Goal: Task Accomplishment & Management: Complete application form

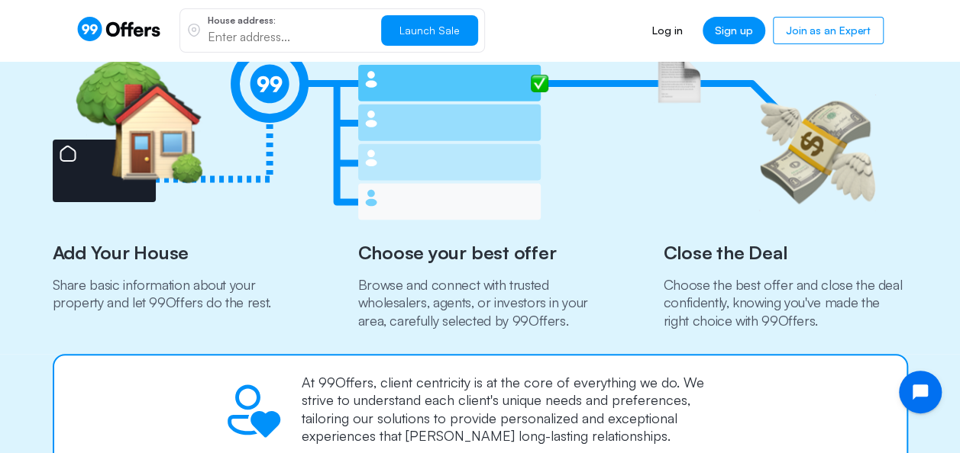
scroll to position [621, 0]
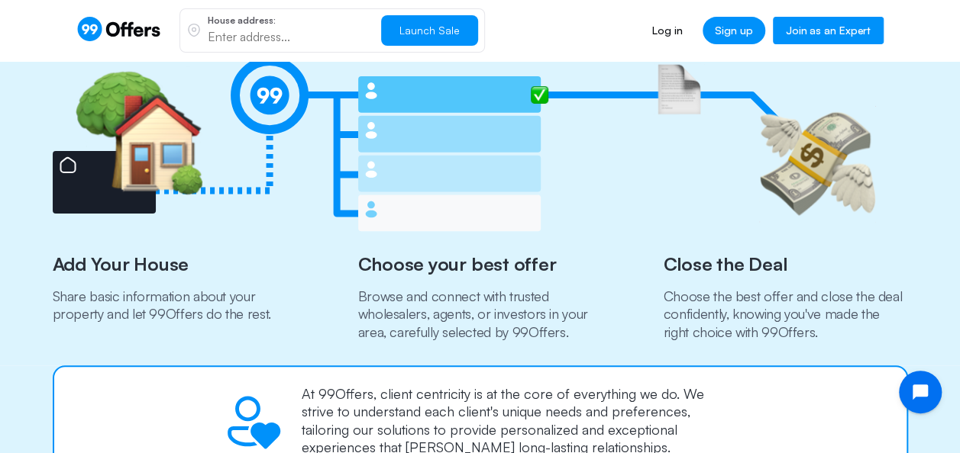
click at [814, 34] on link "Join as an Expert" at bounding box center [828, 30] width 111 height 27
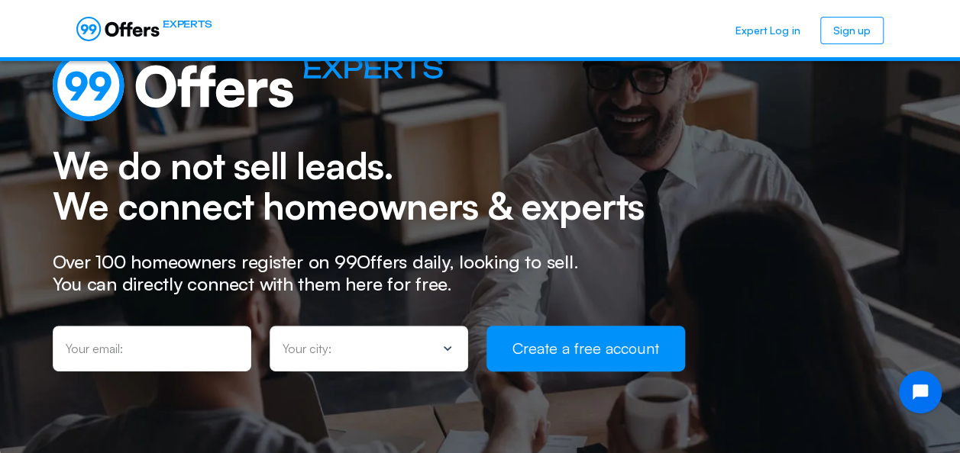
scroll to position [79, 0]
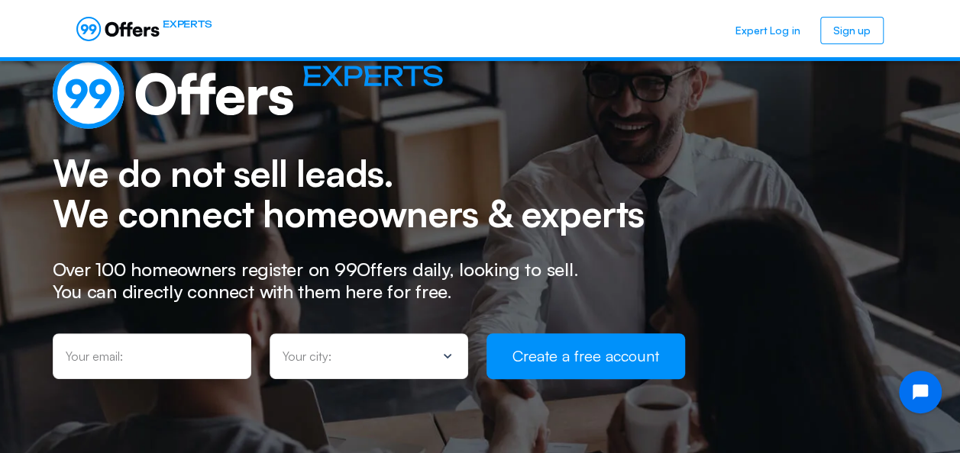
click at [405, 364] on div "Your city:" at bounding box center [368, 357] width 198 height 46
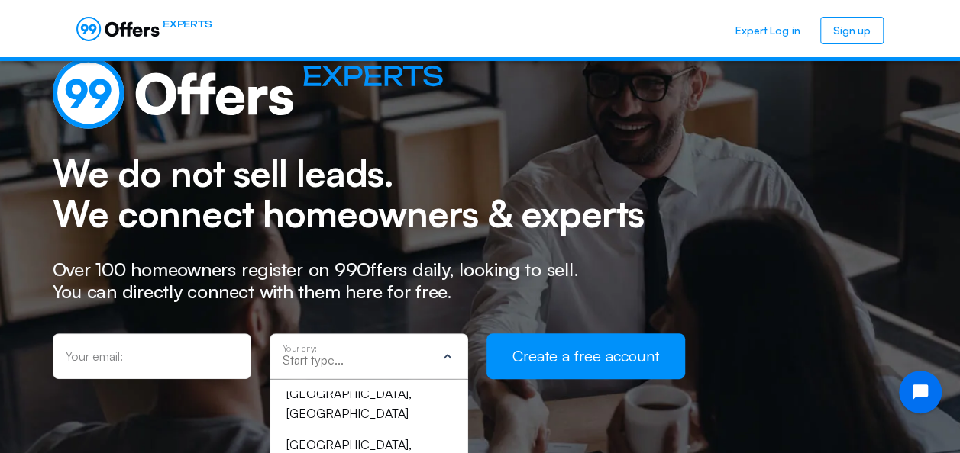
scroll to position [116, 0]
click at [354, 362] on input "text" at bounding box center [358, 360] width 153 height 14
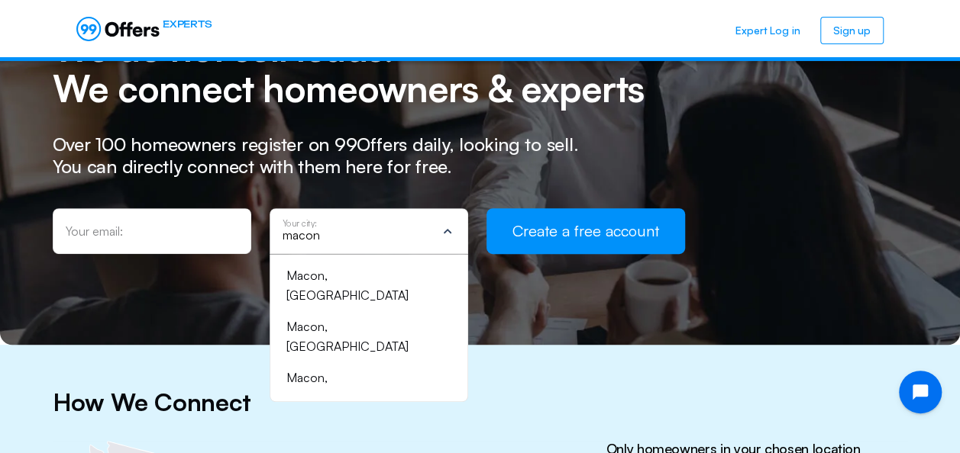
scroll to position [0, 0]
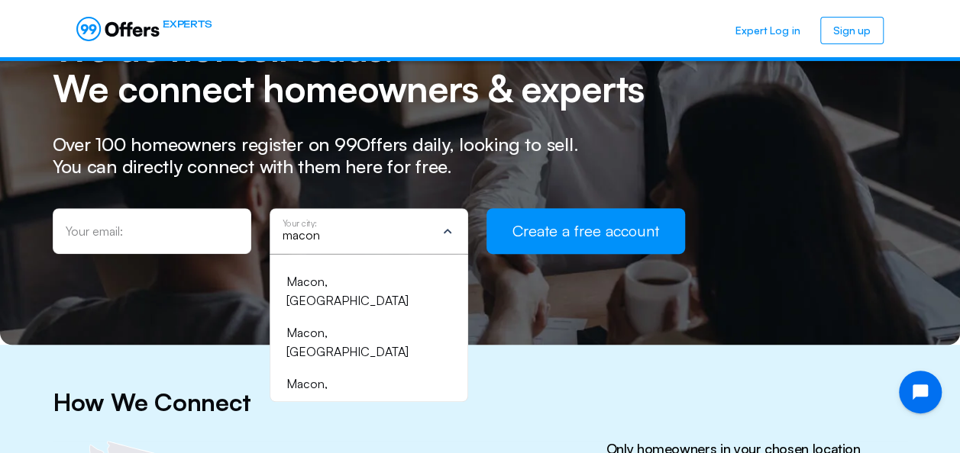
type input "macon"
click at [359, 284] on div "Macon, [GEOGRAPHIC_DATA]" at bounding box center [359, 292] width 147 height 39
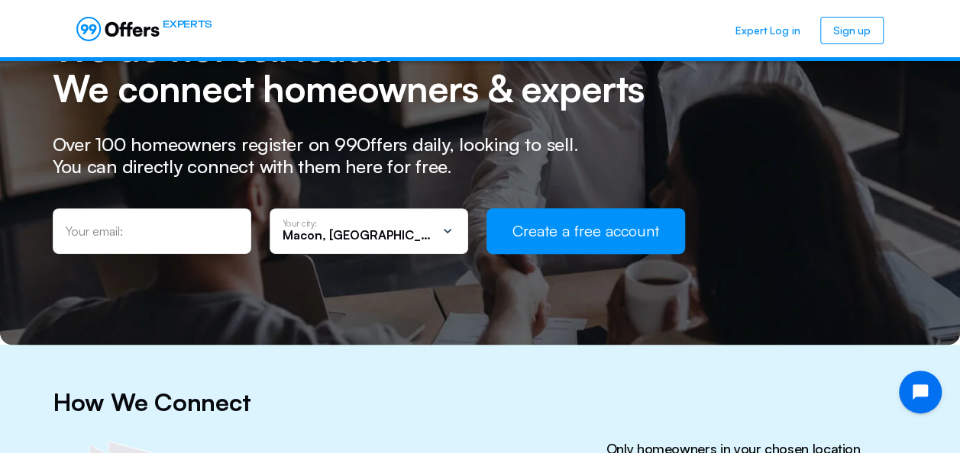
click at [202, 241] on div "Your email:" at bounding box center [152, 231] width 198 height 46
type input "[EMAIL_ADDRESS][DOMAIN_NAME]"
click at [602, 237] on button "Create a free account" at bounding box center [585, 231] width 198 height 46
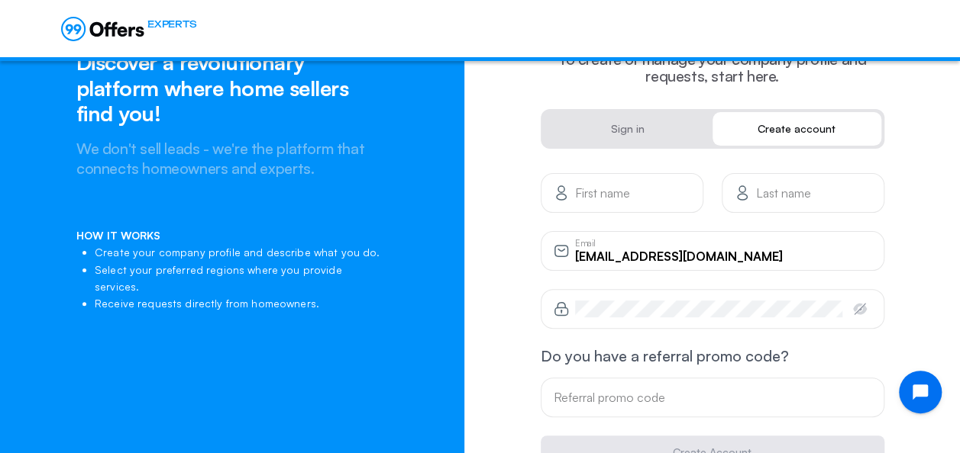
scroll to position [74, 0]
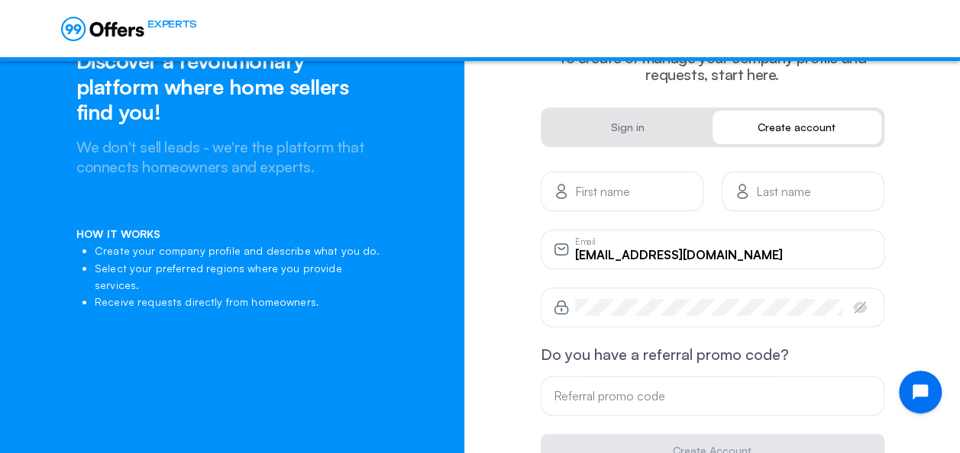
click at [626, 204] on div "First name" at bounding box center [621, 192] width 163 height 40
type input "[PERSON_NAME]"
click at [793, 212] on form "[PERSON_NAME] First name R Last name [EMAIL_ADDRESS][DOMAIN_NAME] Email Passwor…" at bounding box center [712, 320] width 344 height 296
click at [792, 196] on input "R" at bounding box center [813, 197] width 115 height 17
type input "[PERSON_NAME]"
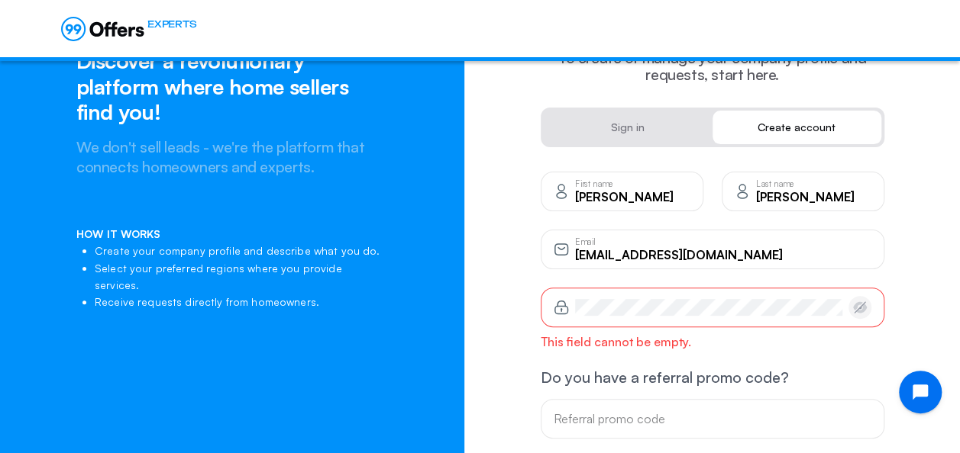
click at [862, 311] on icon "button" at bounding box center [860, 307] width 14 height 11
click at [778, 318] on div "Password" at bounding box center [712, 308] width 344 height 40
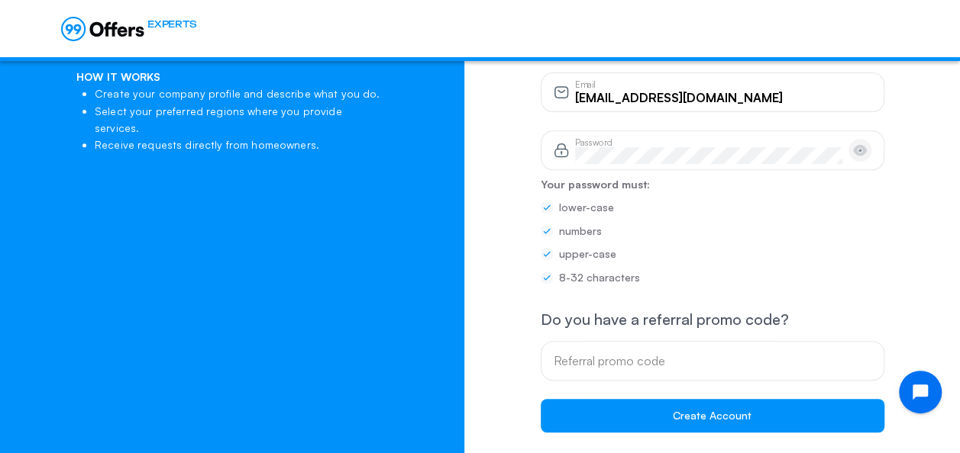
scroll to position [319, 0]
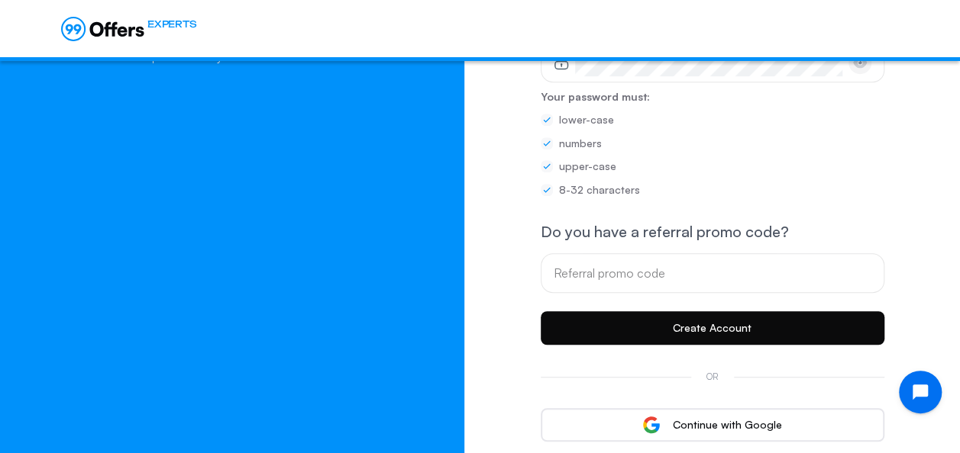
click at [732, 326] on button "Create Account" at bounding box center [712, 328] width 344 height 34
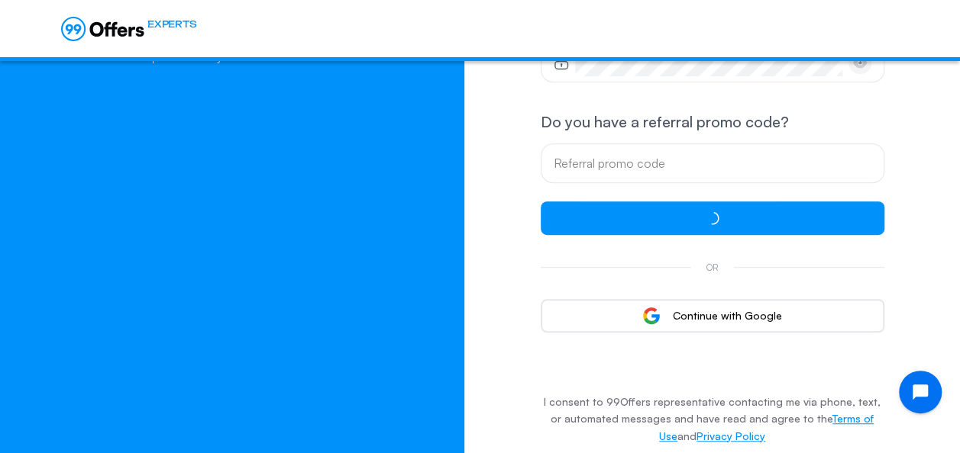
scroll to position [15, 0]
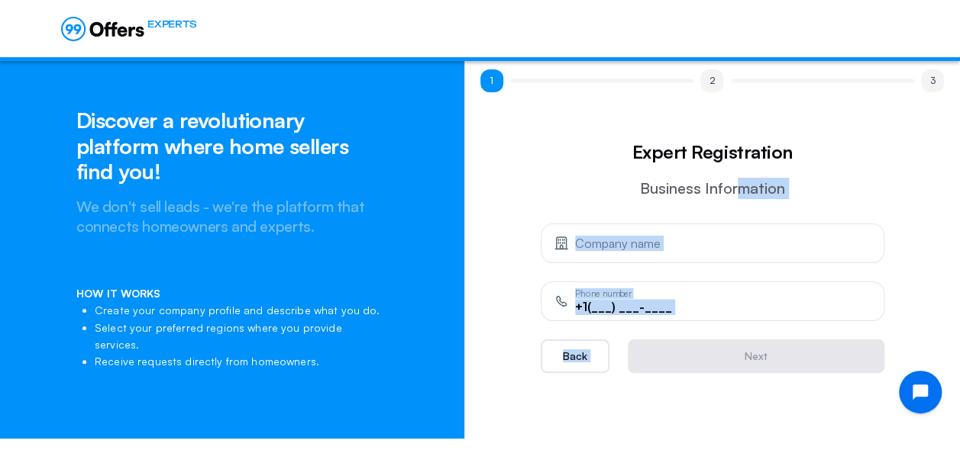
drag, startPoint x: 732, startPoint y: 326, endPoint x: 734, endPoint y: 189, distance: 136.7
click at [734, 189] on div "Expert Registration Business Information Company name +1(___) ___-____ Phone nu…" at bounding box center [712, 255] width 344 height 235
click at [902, 186] on app-sign-up-expert "Expert Registration Business Information Company name +1(___) ___-____ Phone nu…" at bounding box center [711, 255] width 465 height 235
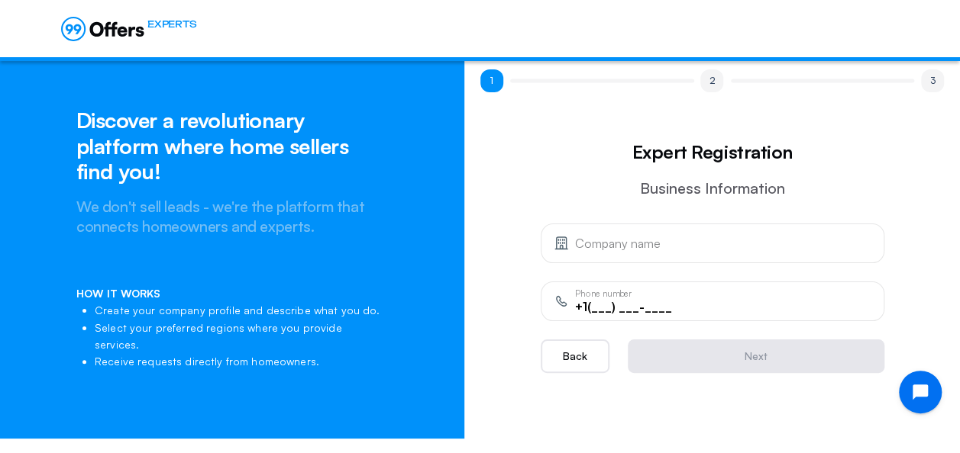
click at [765, 252] on div "Company name" at bounding box center [712, 244] width 344 height 40
type input "Wincity Invest"
click at [597, 295] on div "+1(___) ___-____ Phone number" at bounding box center [723, 301] width 296 height 17
click at [593, 307] on input "+1(___) ___-____" at bounding box center [723, 306] width 296 height 17
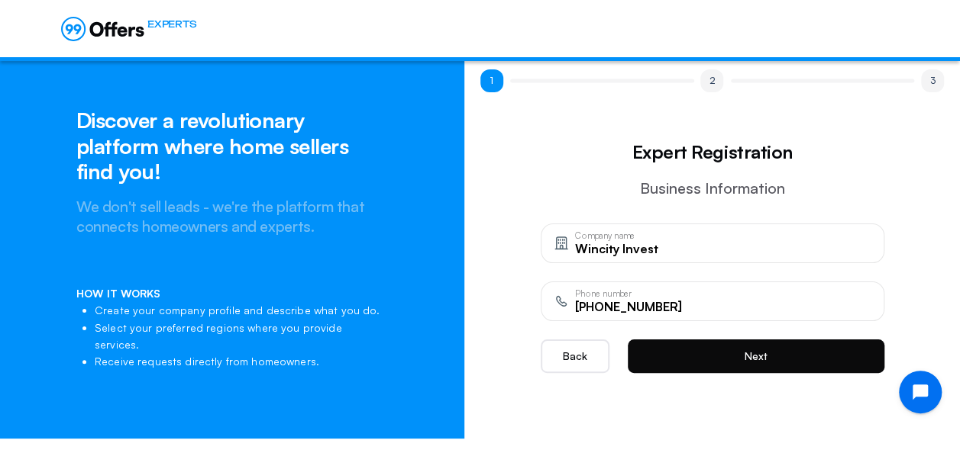
type input "[PHONE_NUMBER]"
click at [669, 357] on button "Next" at bounding box center [756, 357] width 257 height 34
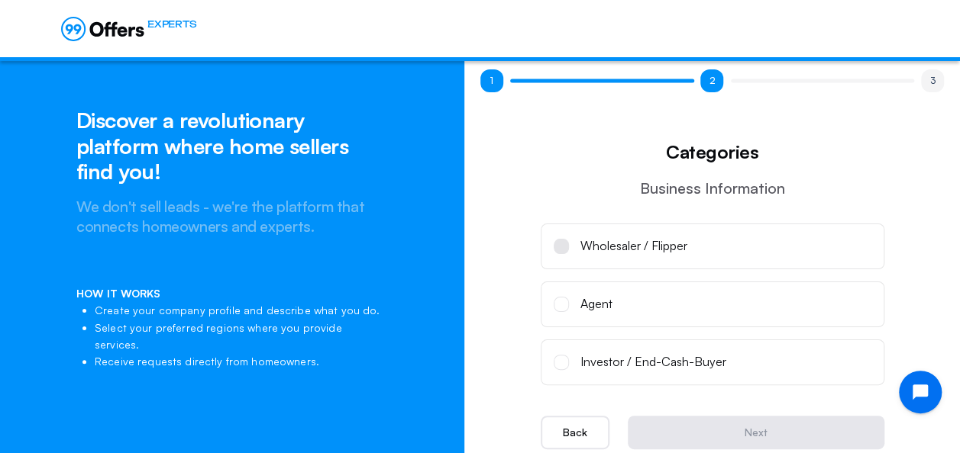
click at [561, 246] on span at bounding box center [561, 246] width 5 height 5
click at [0, 0] on input "Wholesaler / Flipper" at bounding box center [0, 0] width 0 height 0
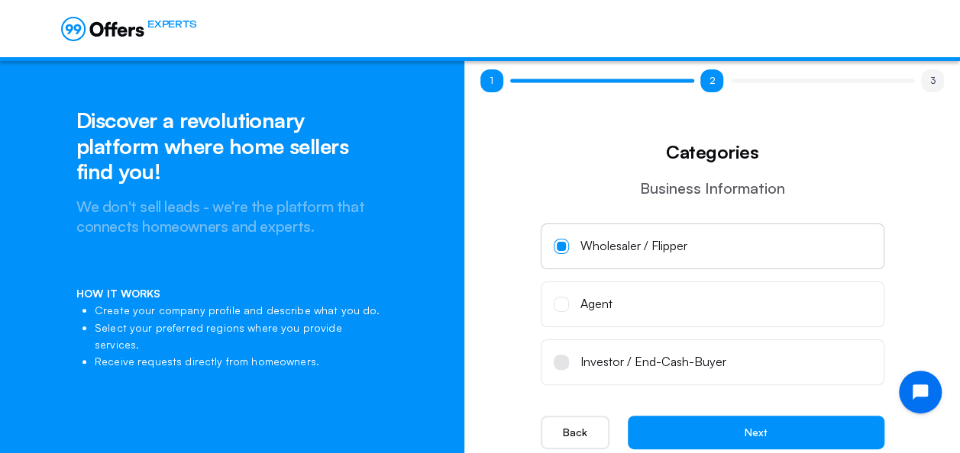
click at [562, 362] on span at bounding box center [561, 362] width 5 height 5
click at [0, 0] on input "Investor / End-Cash-Buyer" at bounding box center [0, 0] width 0 height 0
click at [560, 250] on span at bounding box center [560, 246] width 15 height 15
click at [0, 0] on input "Wholesaler / Flipper" at bounding box center [0, 0] width 0 height 0
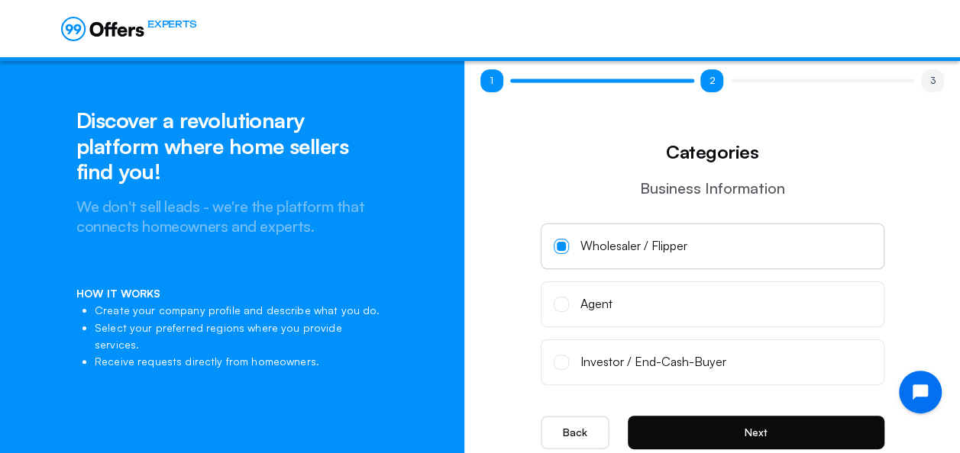
click at [737, 426] on button "Next" at bounding box center [756, 433] width 257 height 34
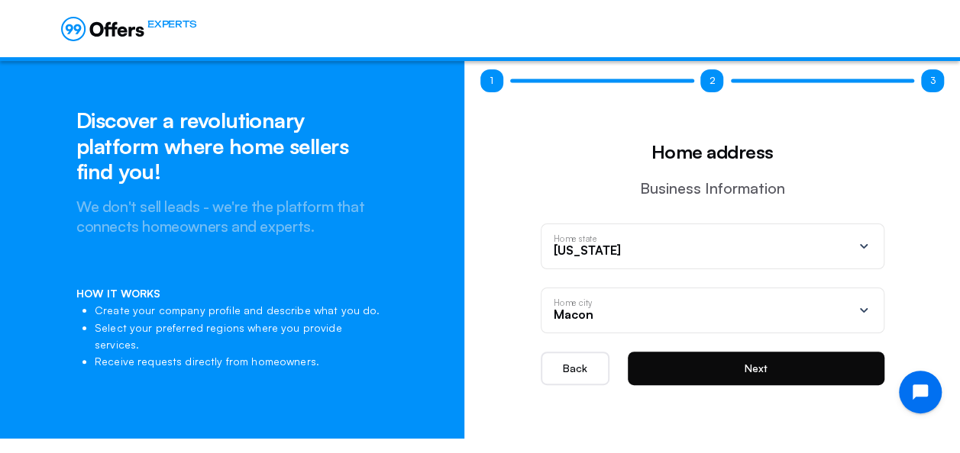
click at [701, 360] on button "Next" at bounding box center [756, 369] width 257 height 34
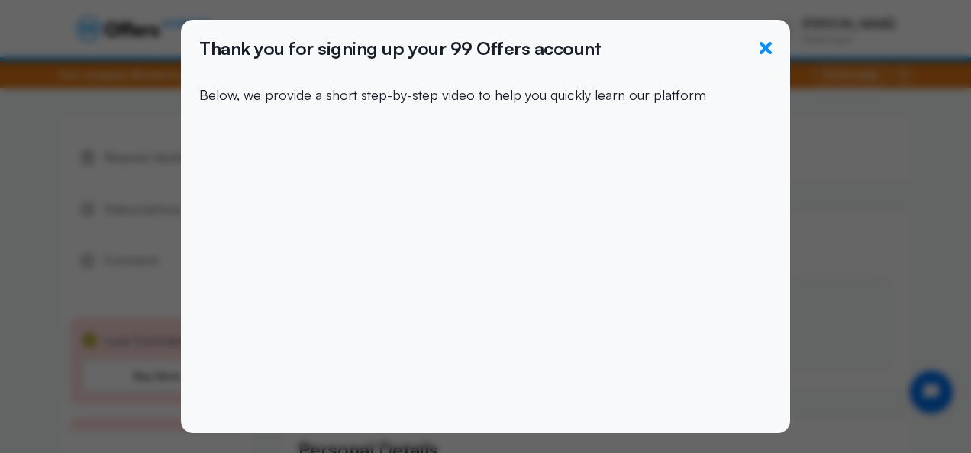
click at [765, 44] on icon "button" at bounding box center [766, 48] width 12 height 12
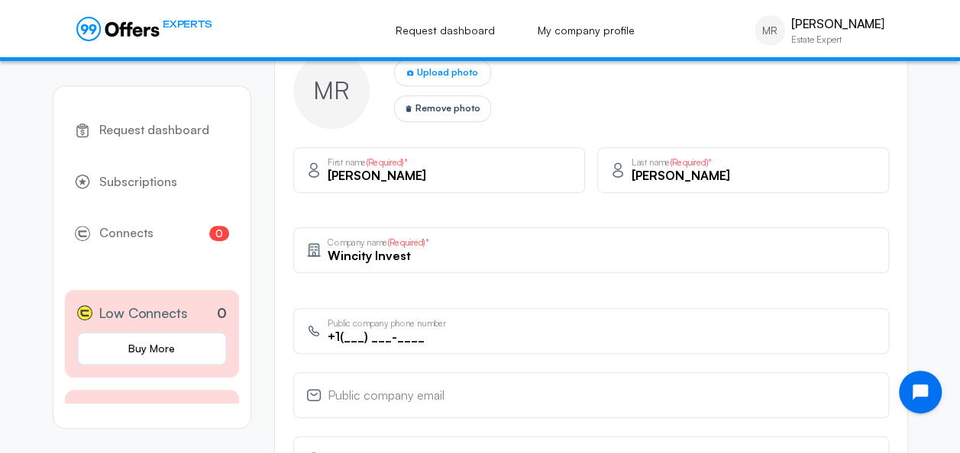
scroll to position [430, 0]
click at [530, 266] on div "Wincity Invest Company name (Required)*" at bounding box center [590, 251] width 595 height 46
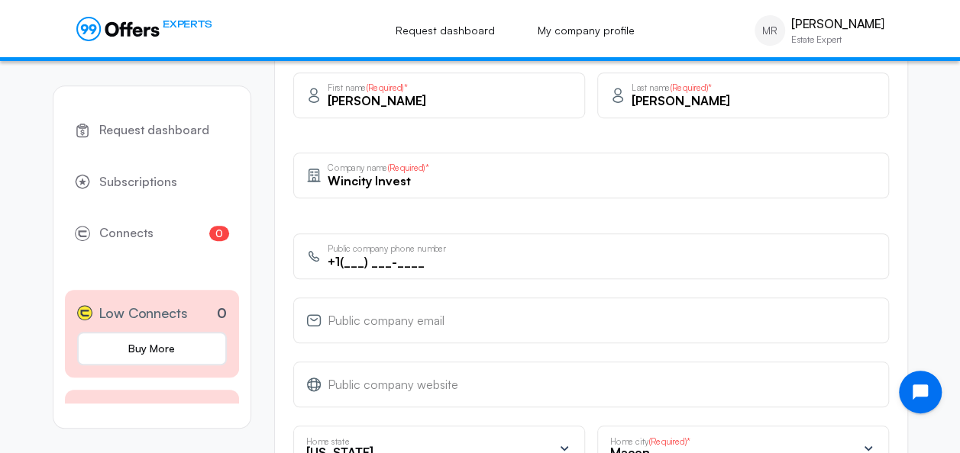
scroll to position [506, 0]
click at [345, 260] on input "+1(___) ___-____" at bounding box center [602, 261] width 548 height 17
type input "[PHONE_NUMBER]"
click at [440, 325] on input "email" at bounding box center [602, 325] width 548 height 17
type input "[EMAIL_ADDRESS][DOMAIN_NAME]"
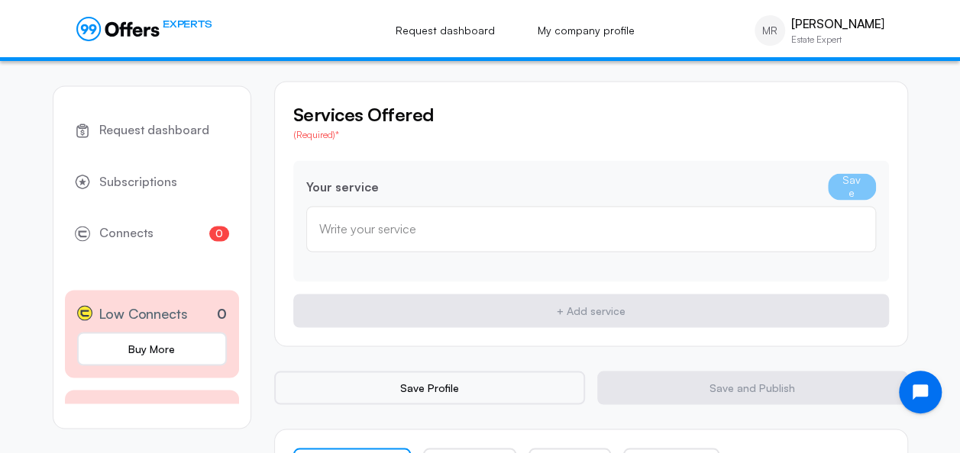
scroll to position [1160, 0]
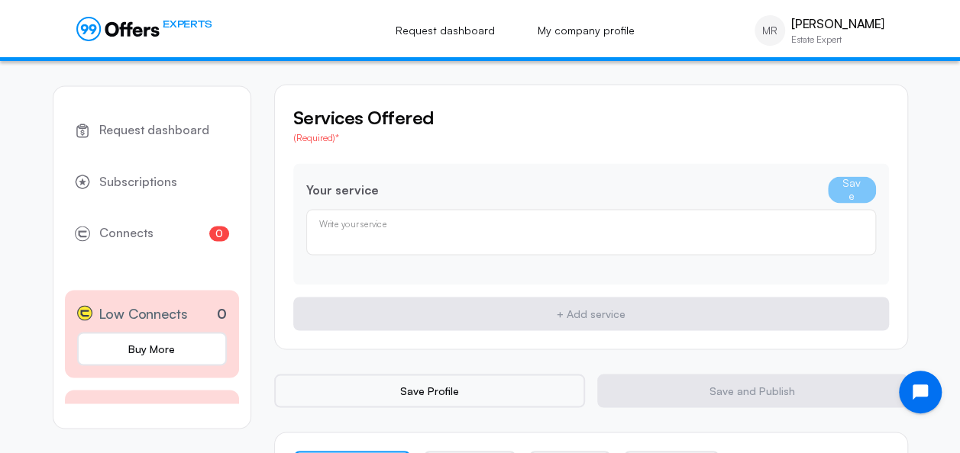
click at [441, 229] on input "text" at bounding box center [591, 237] width 544 height 17
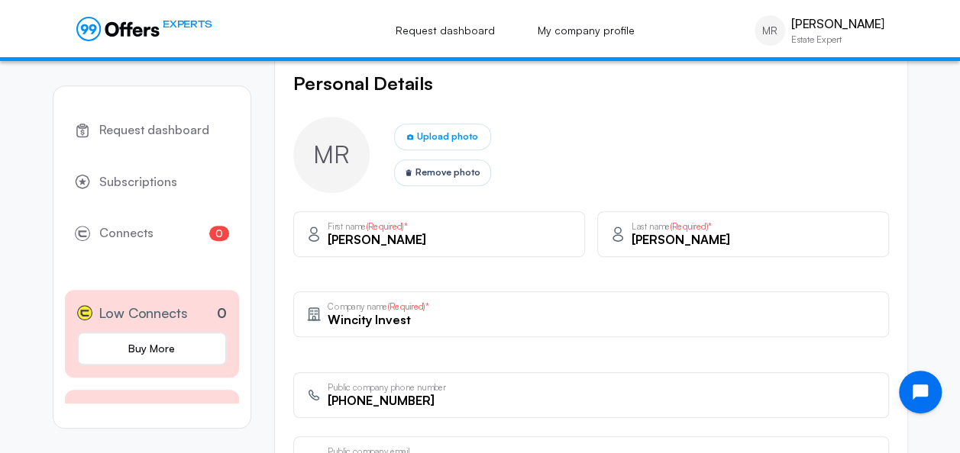
scroll to position [375, 0]
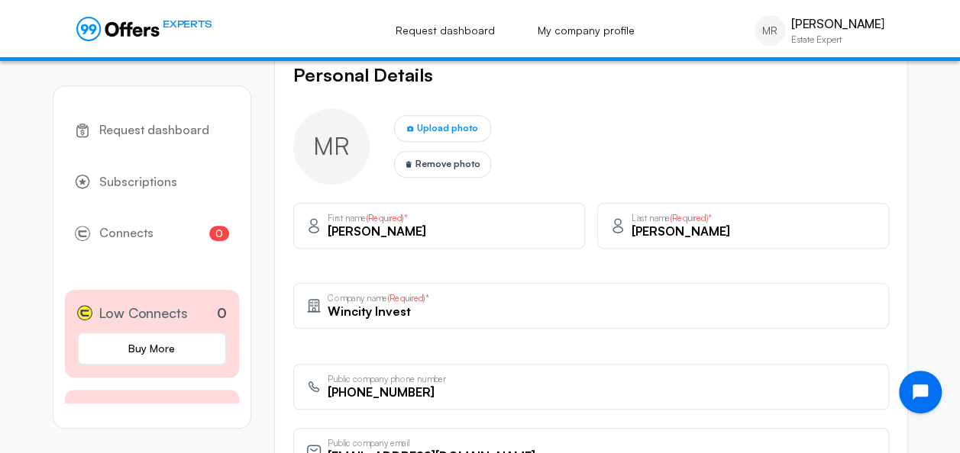
click at [413, 316] on input "Wincity Invest" at bounding box center [602, 311] width 548 height 17
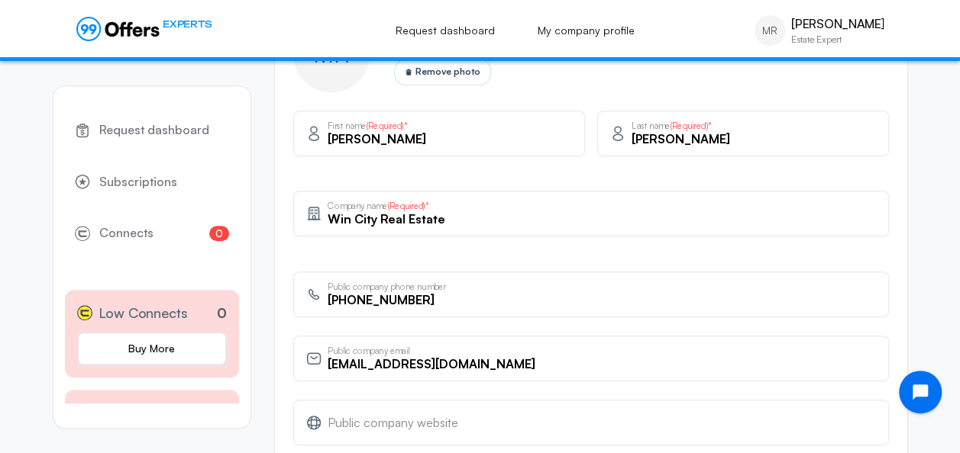
scroll to position [472, 0]
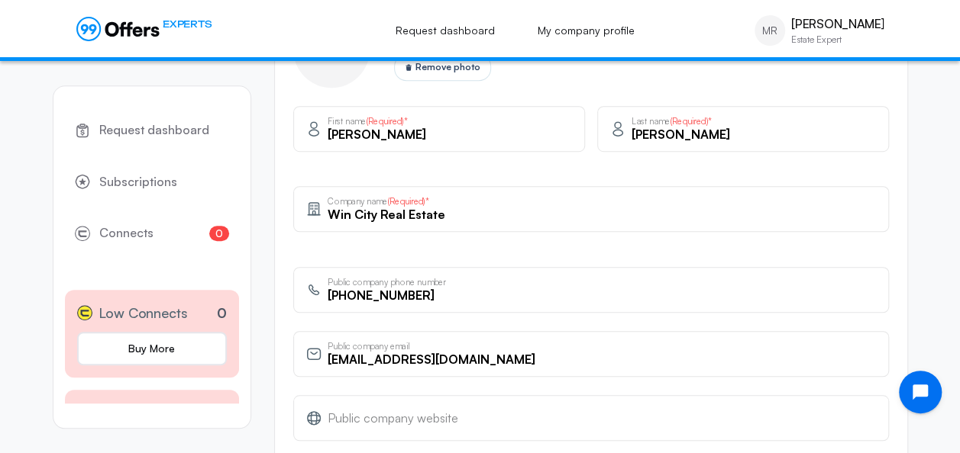
type input "Win City Real Estate"
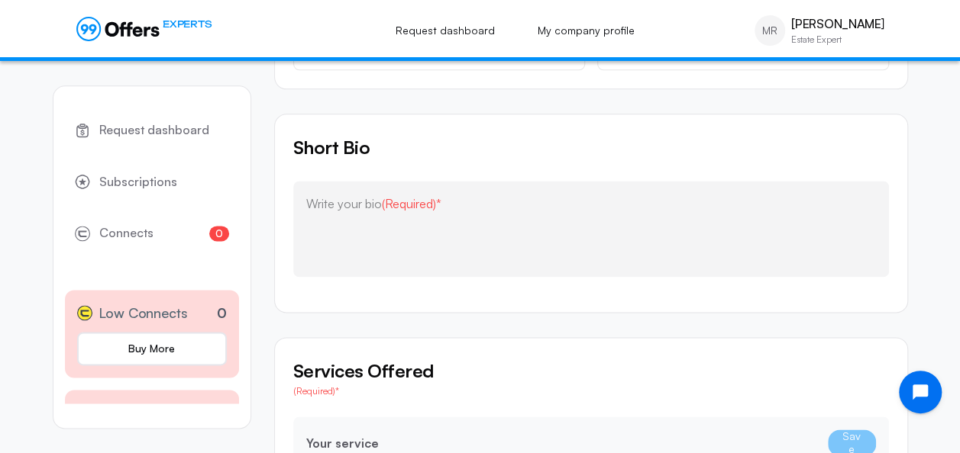
scroll to position [908, 0]
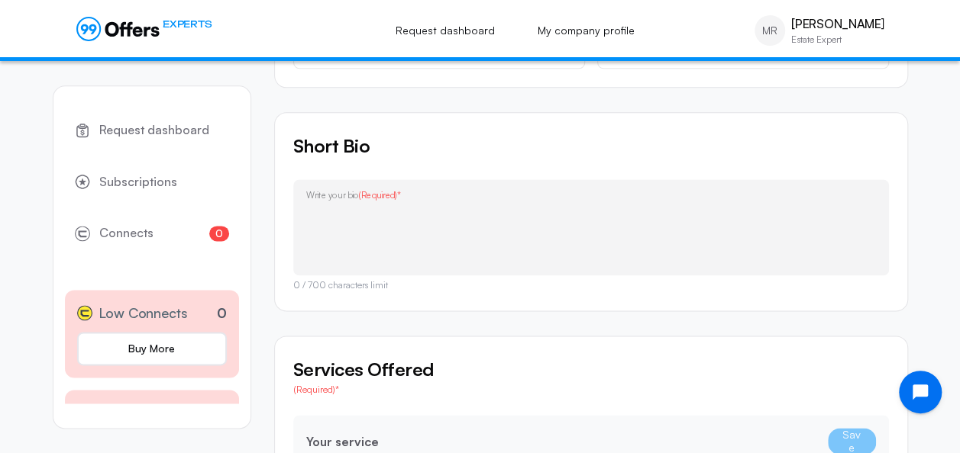
click at [588, 201] on textarea at bounding box center [591, 231] width 570 height 61
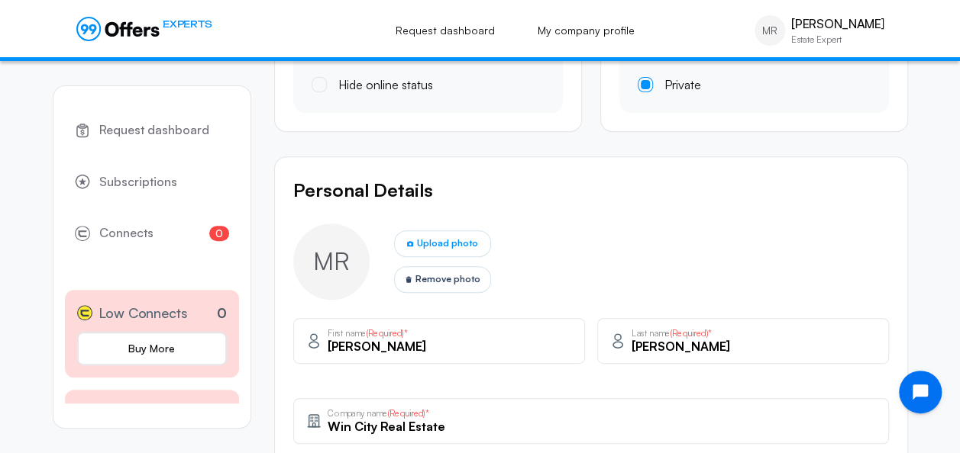
scroll to position [246, 0]
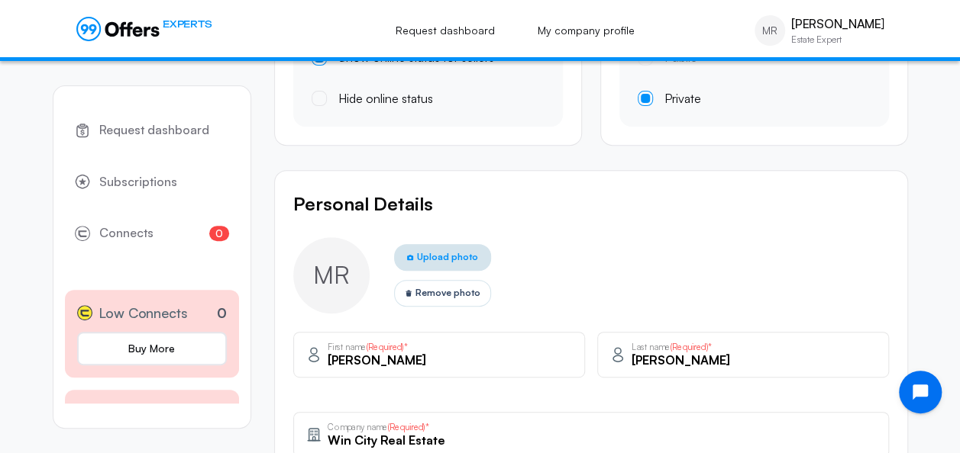
click at [451, 262] on span "Upload photo" at bounding box center [447, 257] width 61 height 15
click at [0, 0] on input "Upload photo" at bounding box center [0, 0] width 0 height 0
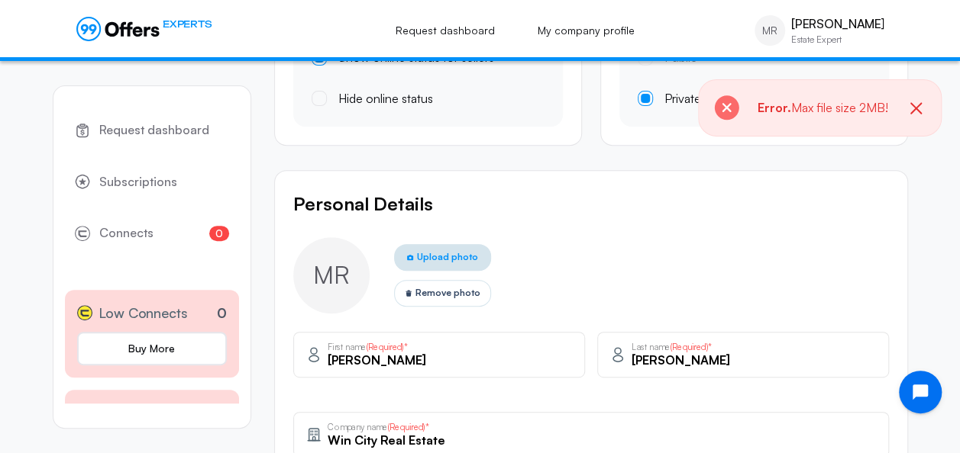
click at [444, 256] on span "Upload photo" at bounding box center [447, 257] width 61 height 15
click at [0, 0] on input "Upload photo" at bounding box center [0, 0] width 0 height 0
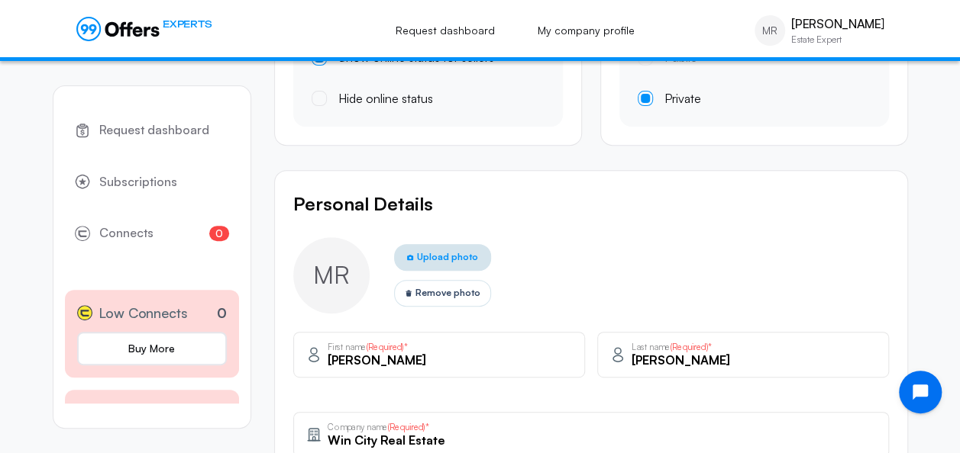
click at [426, 253] on span "Upload photo" at bounding box center [447, 257] width 61 height 15
click at [0, 0] on input "Upload photo" at bounding box center [0, 0] width 0 height 0
click at [323, 276] on span "MR" at bounding box center [331, 275] width 37 height 34
click at [450, 252] on span "Upload photo" at bounding box center [447, 257] width 61 height 15
click at [0, 0] on input "Upload photo" at bounding box center [0, 0] width 0 height 0
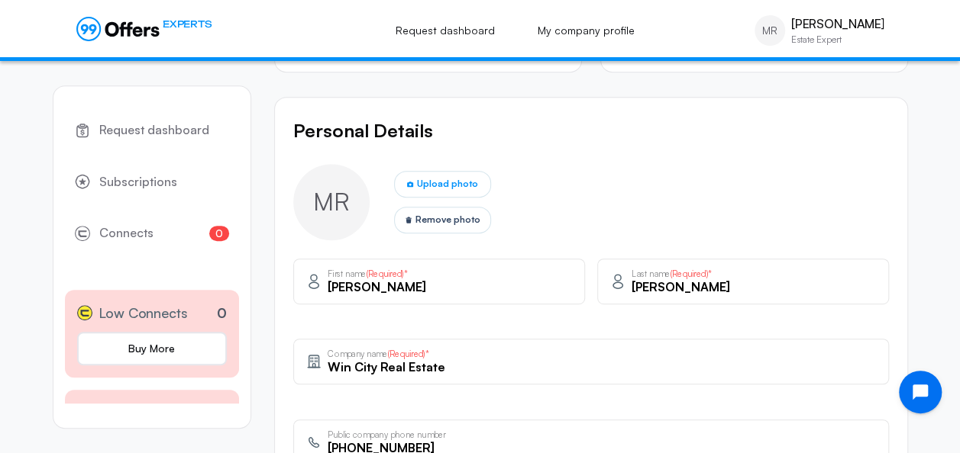
scroll to position [316, 0]
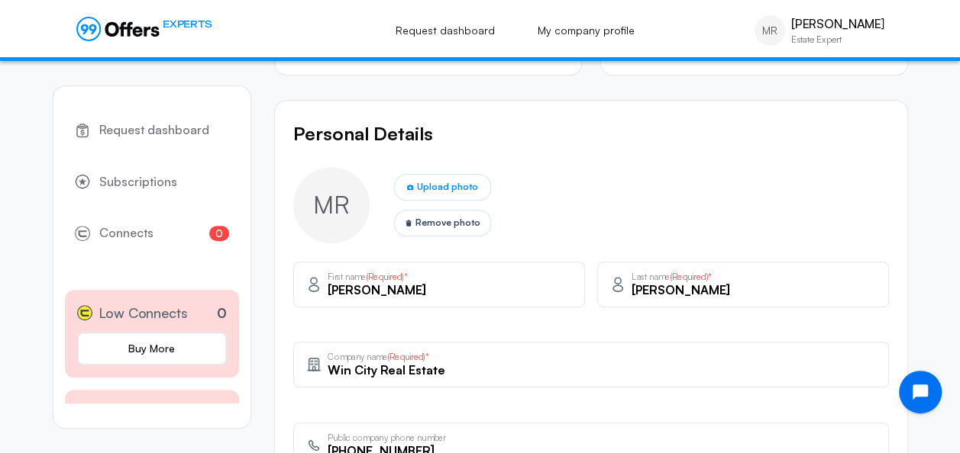
click at [336, 202] on span "MR" at bounding box center [331, 205] width 37 height 34
drag, startPoint x: 336, startPoint y: 202, endPoint x: 354, endPoint y: 211, distance: 20.8
click at [354, 211] on div "MR" at bounding box center [331, 205] width 76 height 76
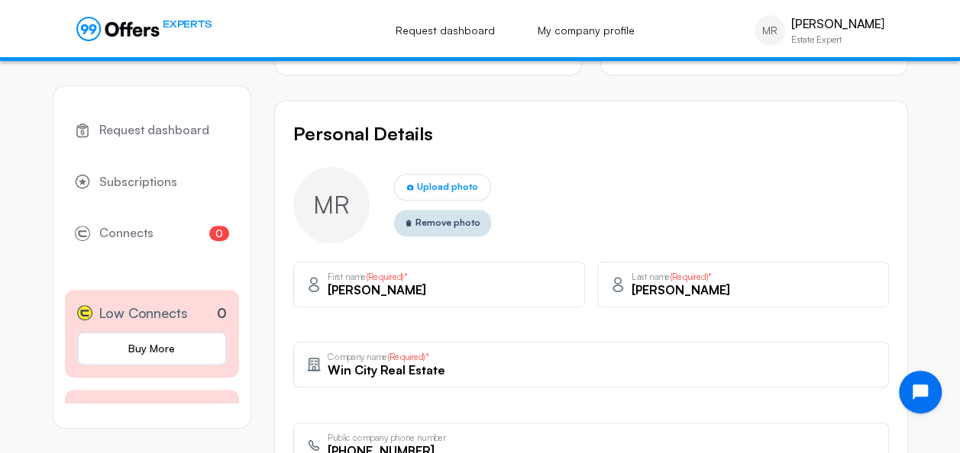
click at [414, 227] on button "Remove photo" at bounding box center [442, 223] width 97 height 27
click at [534, 210] on div "MR Upload photo Remove photo" at bounding box center [590, 205] width 595 height 76
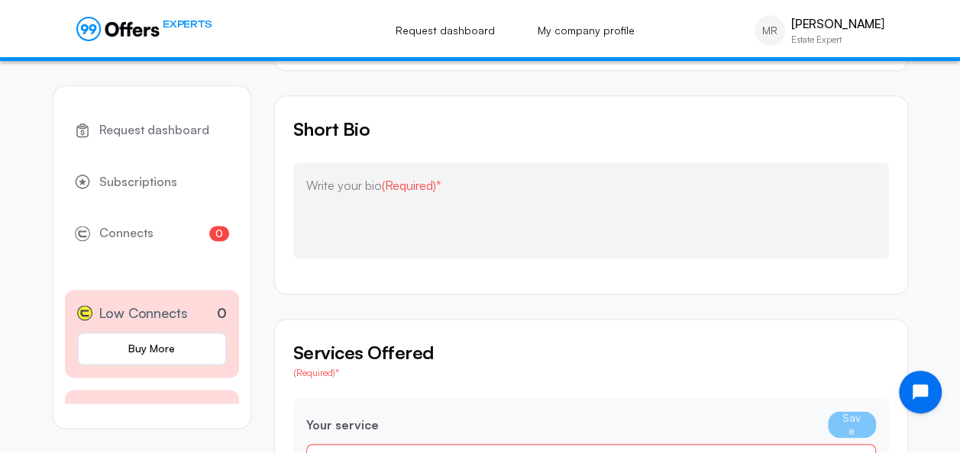
scroll to position [924, 0]
click at [514, 202] on textarea at bounding box center [591, 210] width 570 height 61
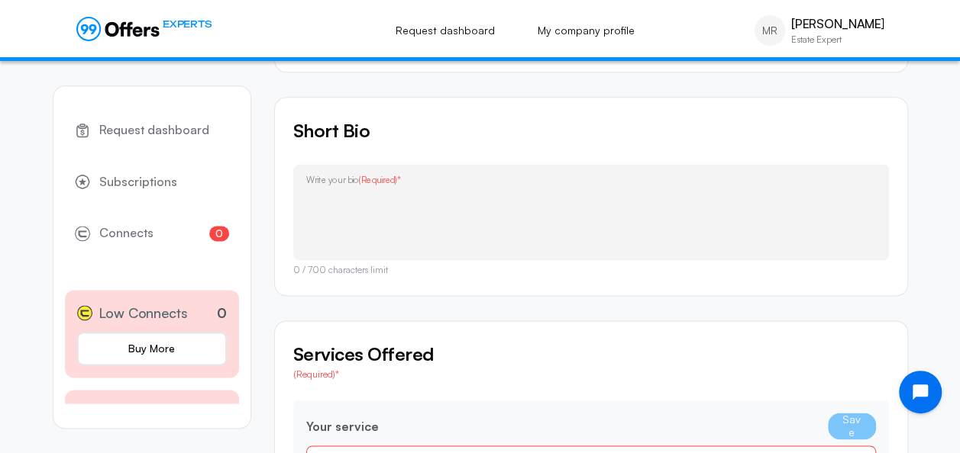
paste textarea "Experienced local investor with a focus on speed, transparency, and win-win out…"
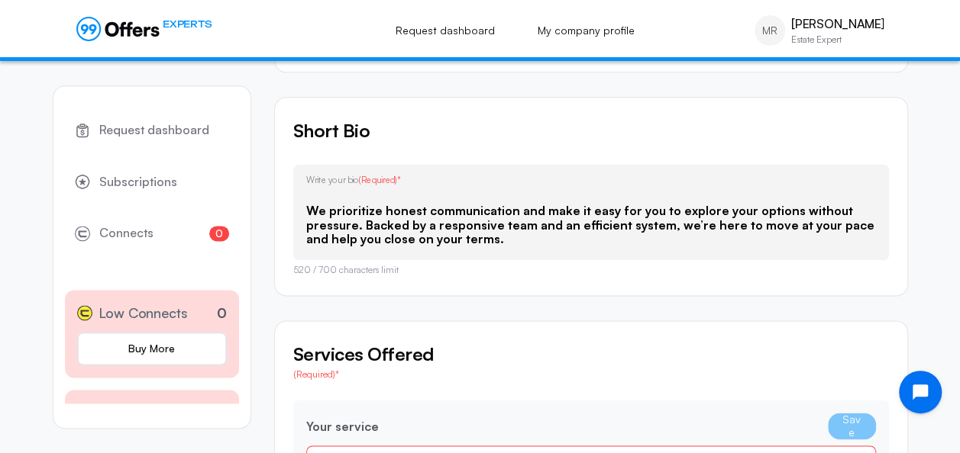
scroll to position [0, 0]
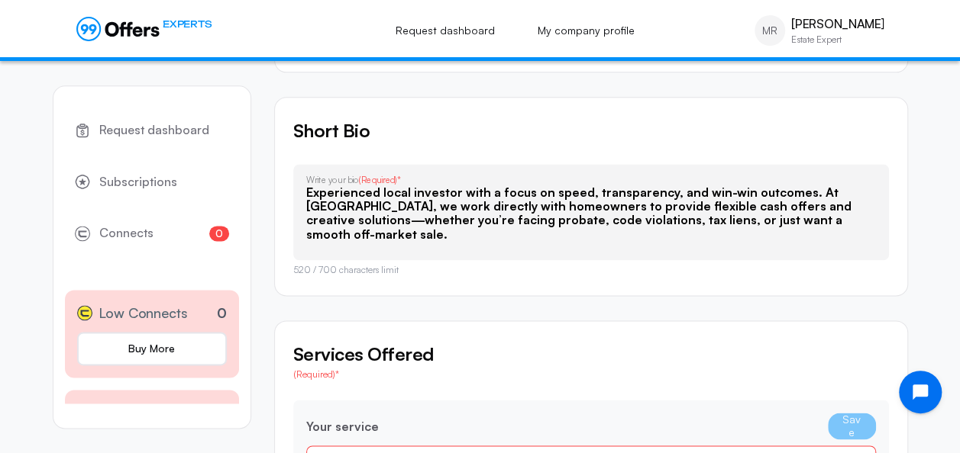
click at [369, 218] on textarea "Experienced local investor with a focus on speed, transparency, and win-win out…" at bounding box center [591, 216] width 570 height 61
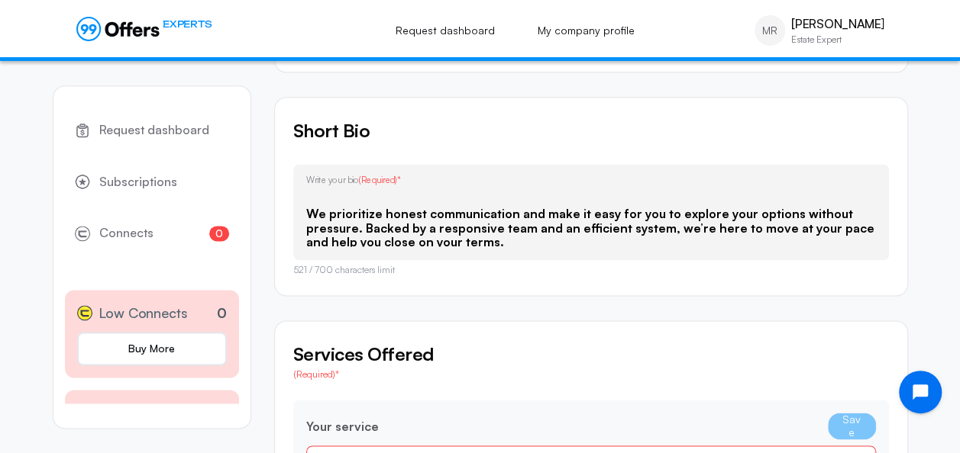
scroll to position [79, 0]
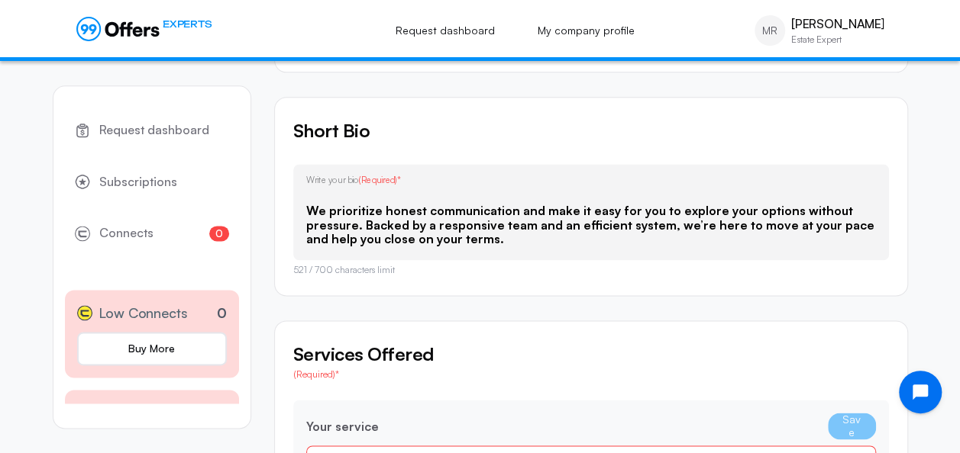
click at [669, 209] on textarea "Experienced local investor with a focus on speed, transparency, and win-win out…" at bounding box center [591, 216] width 570 height 61
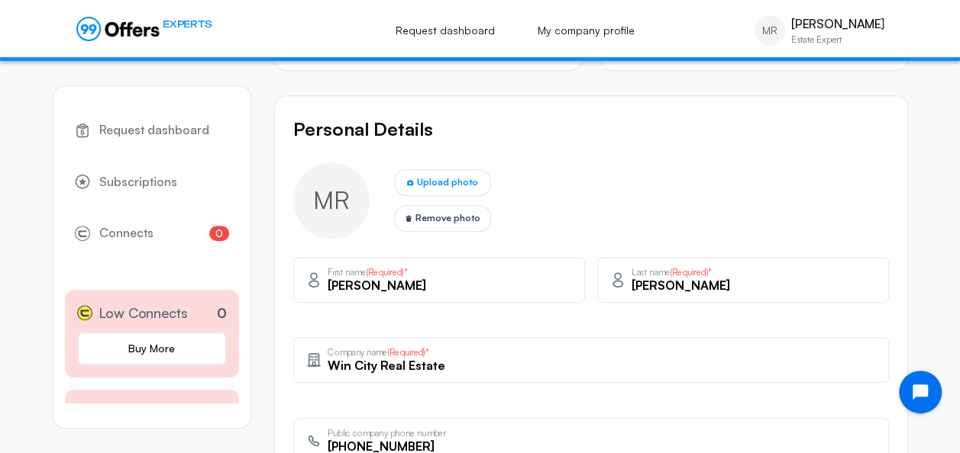
scroll to position [357, 0]
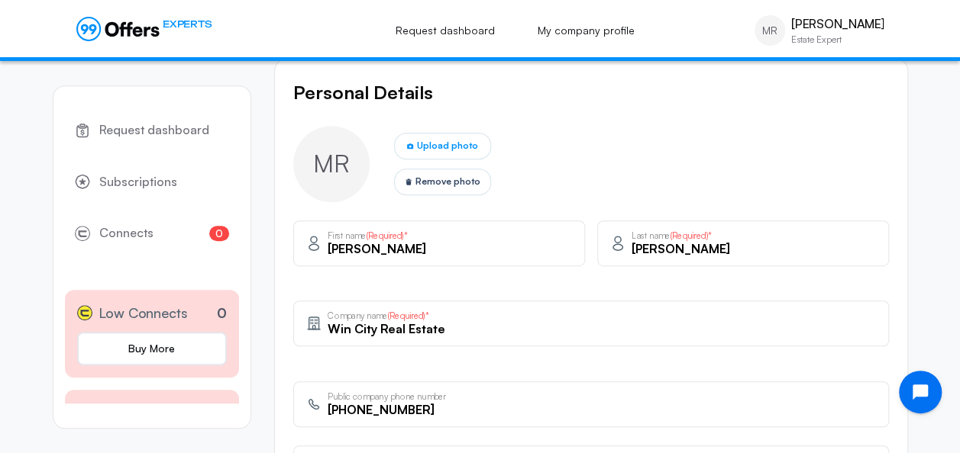
type textarea "Experienced local investor with a focus on speed, transparency, and win-win out…"
click at [434, 153] on label "Upload photo" at bounding box center [442, 146] width 97 height 27
click at [0, 0] on input "Upload photo" at bounding box center [0, 0] width 0 height 0
click at [441, 140] on span "Upload photo" at bounding box center [447, 145] width 61 height 15
click at [0, 0] on input "Upload photo" at bounding box center [0, 0] width 0 height 0
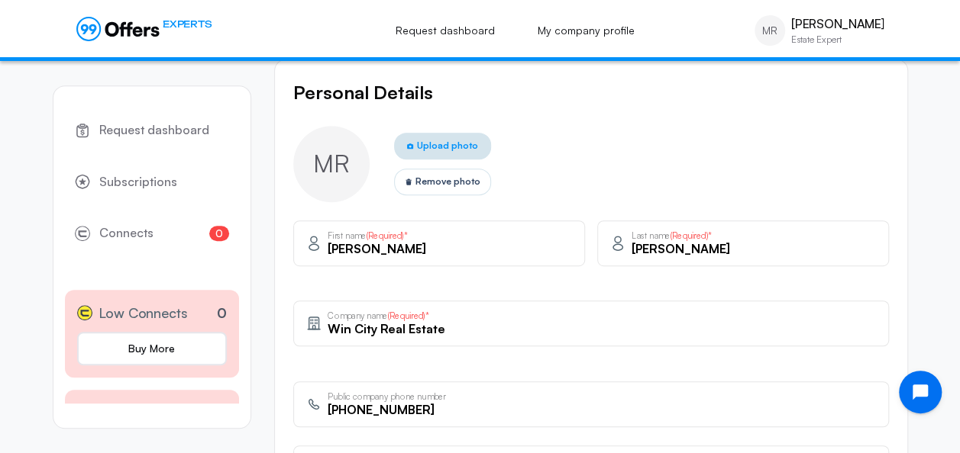
click at [433, 134] on label "Upload photo" at bounding box center [442, 146] width 97 height 27
click at [0, 0] on input "Upload photo" at bounding box center [0, 0] width 0 height 0
click at [330, 165] on span "MR" at bounding box center [331, 164] width 37 height 34
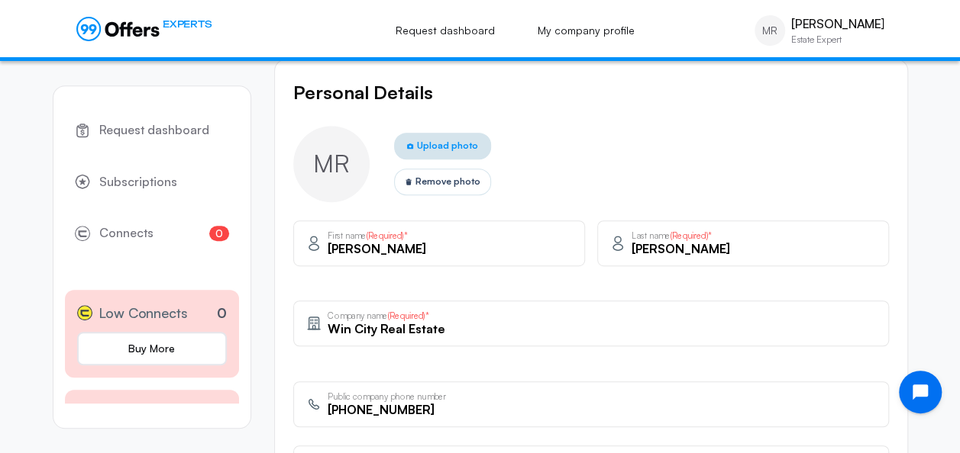
click at [448, 140] on span "Upload photo" at bounding box center [447, 145] width 61 height 15
click at [0, 0] on input "Upload photo" at bounding box center [0, 0] width 0 height 0
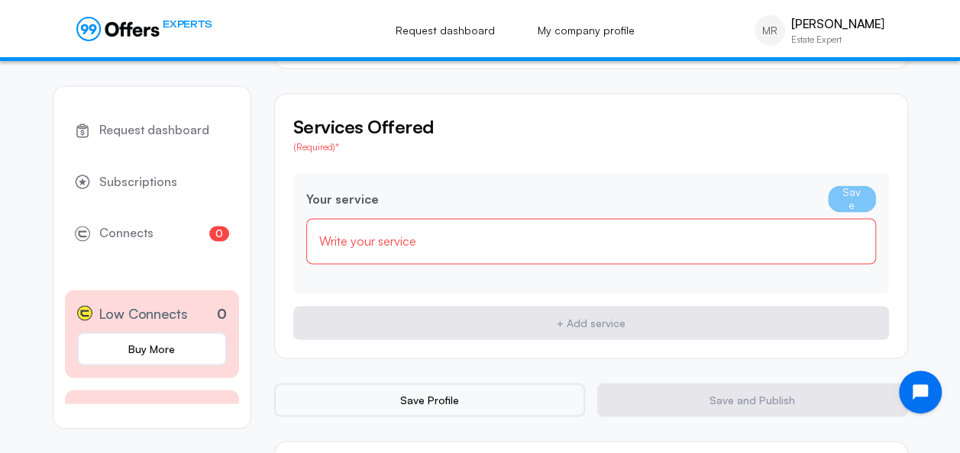
scroll to position [1154, 0]
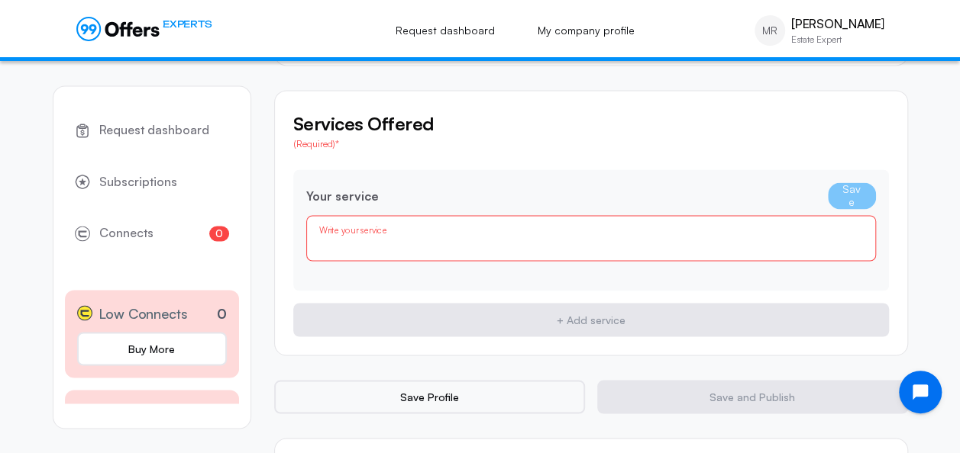
click at [461, 240] on input "text" at bounding box center [591, 243] width 544 height 17
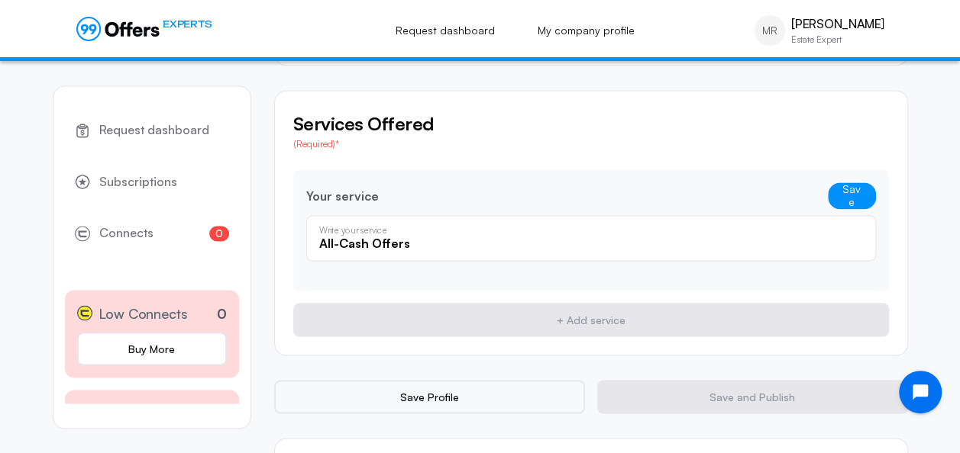
type input "All-Cash Offers"
click at [828, 182] on button "Save" at bounding box center [852, 195] width 48 height 27
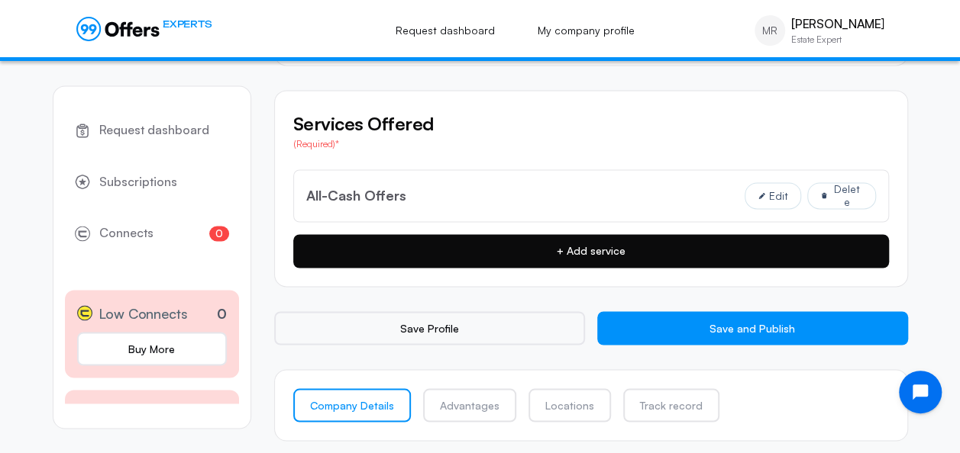
click at [595, 247] on button "+ Add service" at bounding box center [590, 251] width 595 height 34
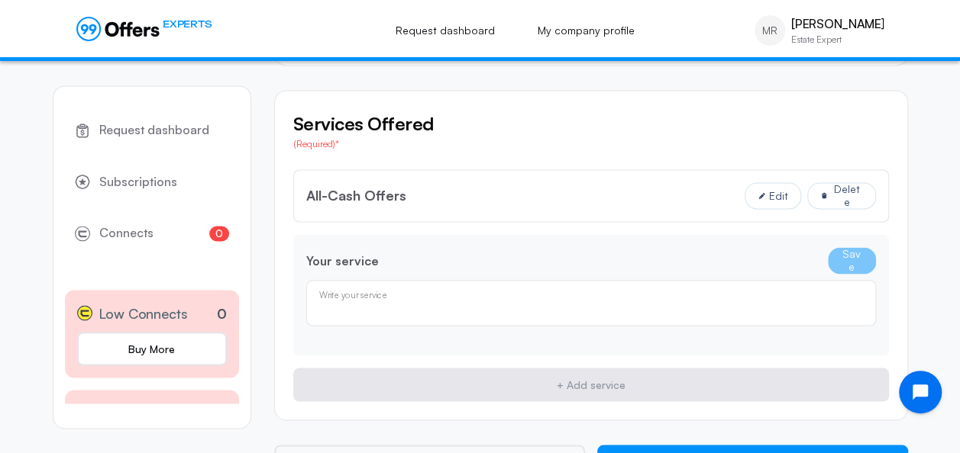
click at [457, 300] on input "text" at bounding box center [591, 308] width 544 height 17
type input "Off-Market Property Purchases"
click at [844, 263] on button "Save" at bounding box center [852, 260] width 48 height 27
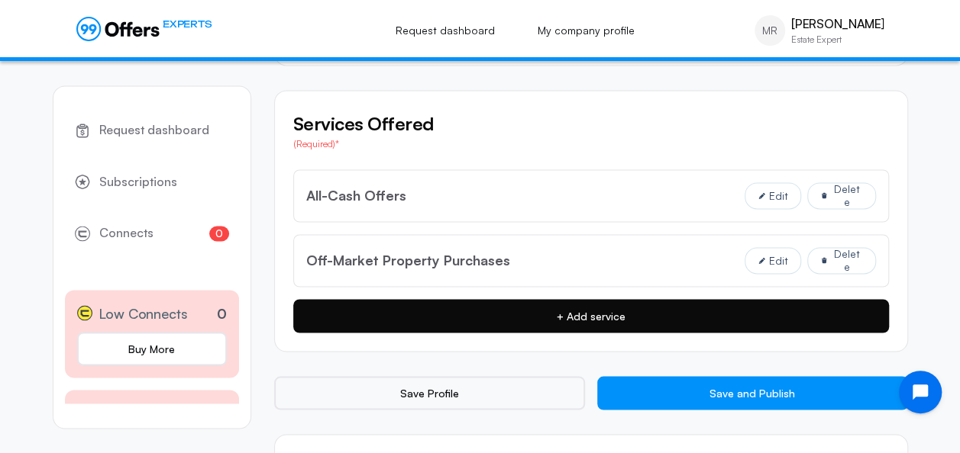
click at [643, 308] on button "+ Add service" at bounding box center [590, 316] width 595 height 34
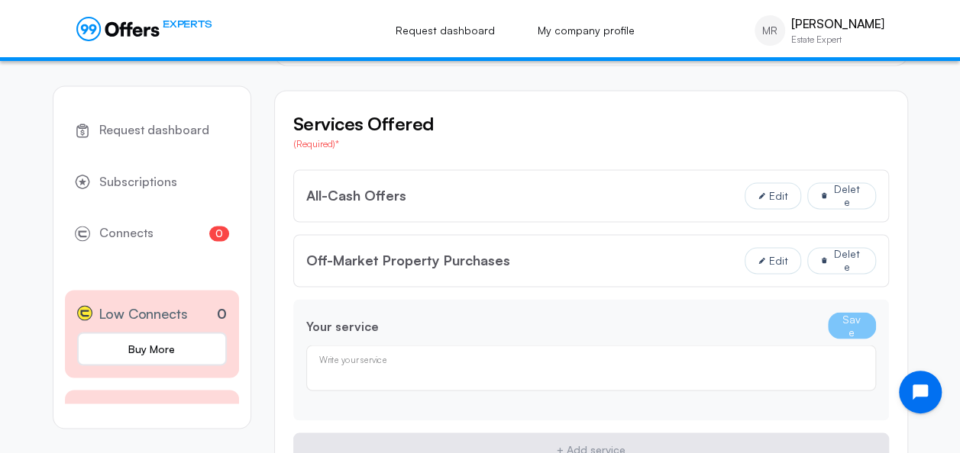
click at [524, 365] on input "text" at bounding box center [591, 373] width 544 height 17
type input "Fast Closing"
click at [849, 324] on button "Save" at bounding box center [852, 325] width 48 height 27
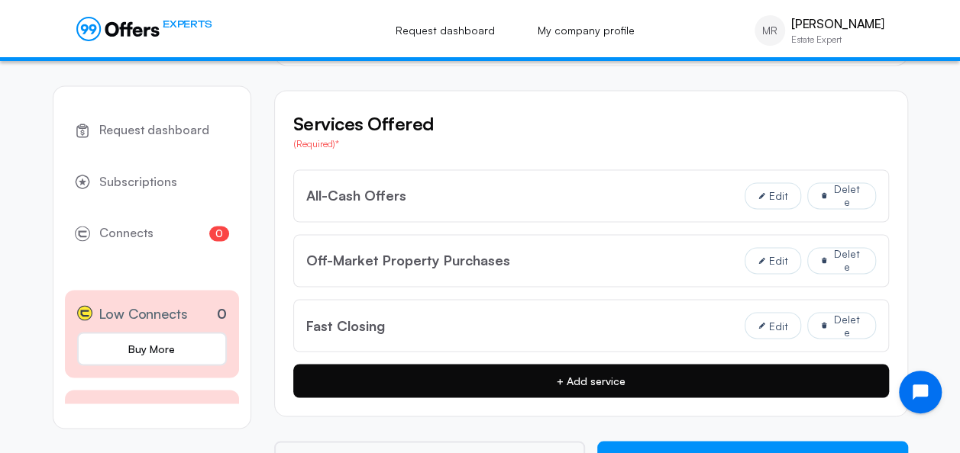
click at [495, 378] on button "+ Add service" at bounding box center [590, 381] width 595 height 34
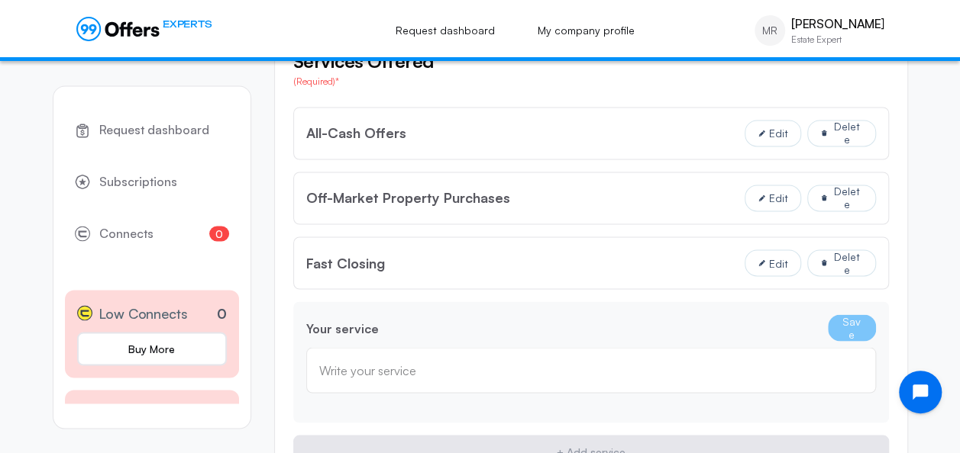
scroll to position [1221, 0]
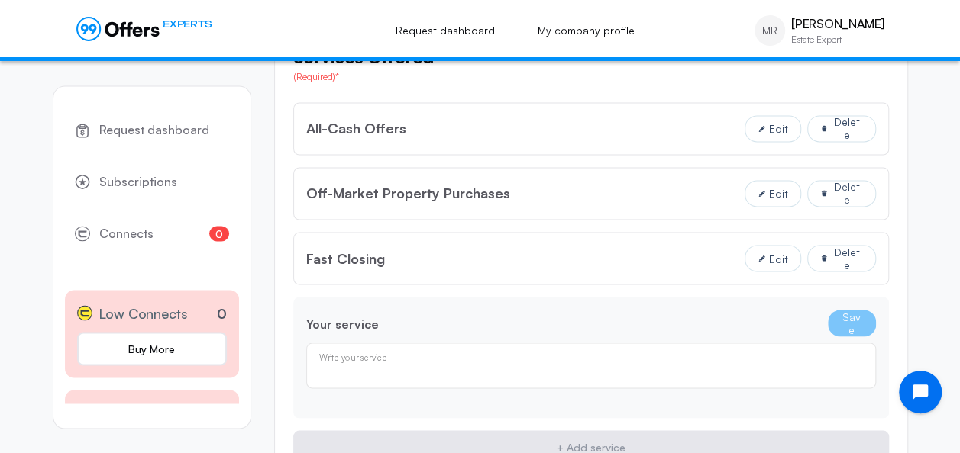
click at [395, 357] on div "Write your service" at bounding box center [591, 365] width 544 height 17
click at [382, 364] on input "NO Agent fees or Commissions" at bounding box center [591, 371] width 544 height 17
type input "NO Agent Fees or Commissions"
click at [858, 315] on button "Save" at bounding box center [852, 323] width 48 height 27
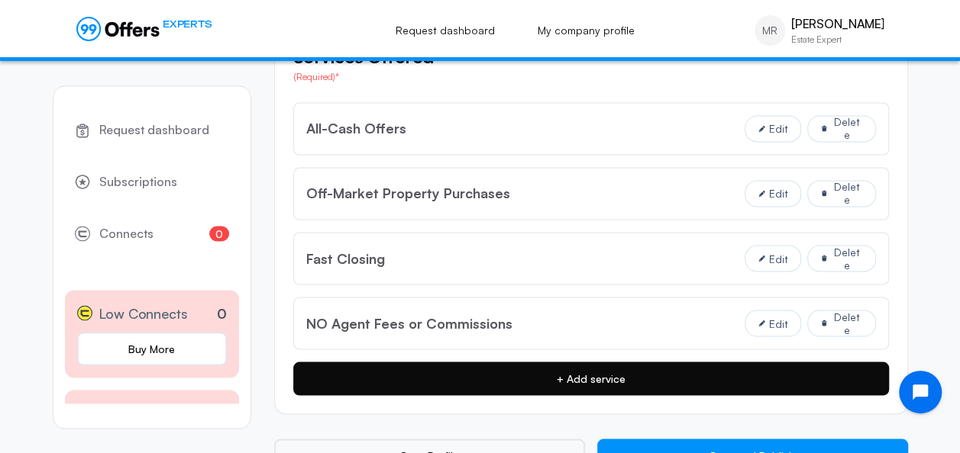
click at [614, 368] on button "+ Add service" at bounding box center [590, 379] width 595 height 34
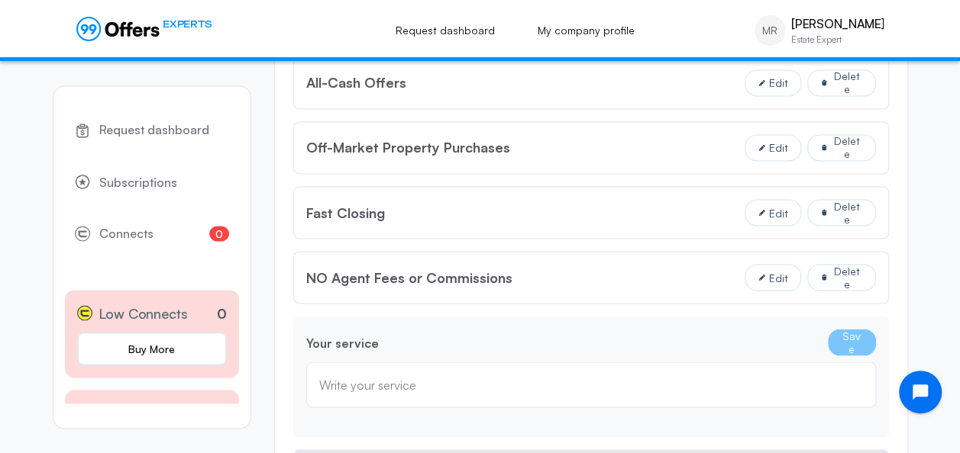
scroll to position [1276, 0]
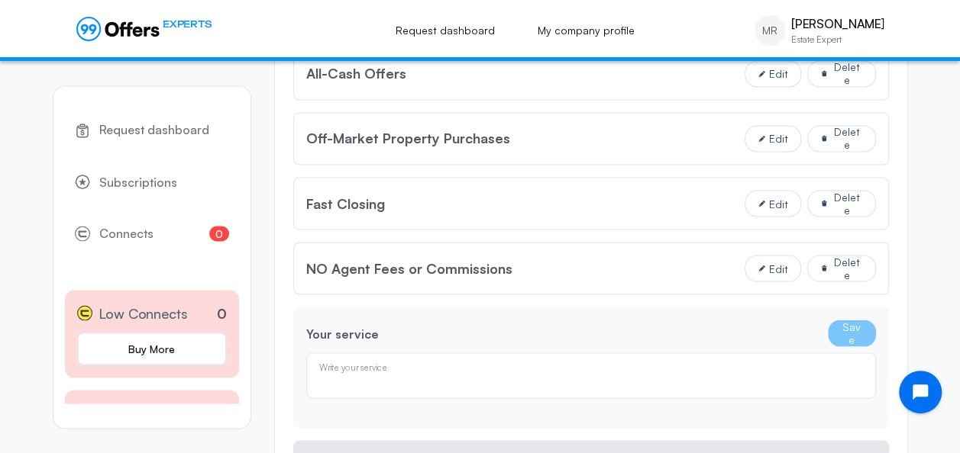
click at [495, 377] on input "text" at bounding box center [591, 381] width 544 height 17
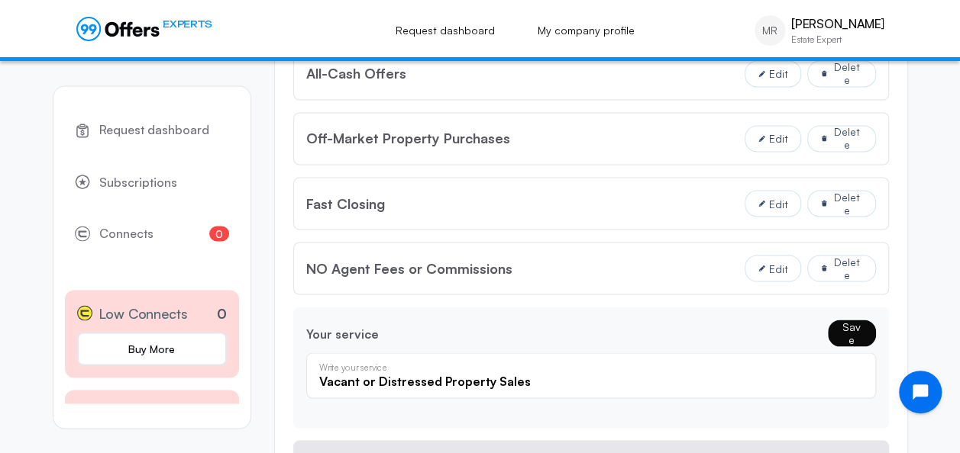
type input "Vacant or Distressed Property Sales"
click at [843, 329] on button "Save" at bounding box center [852, 333] width 48 height 27
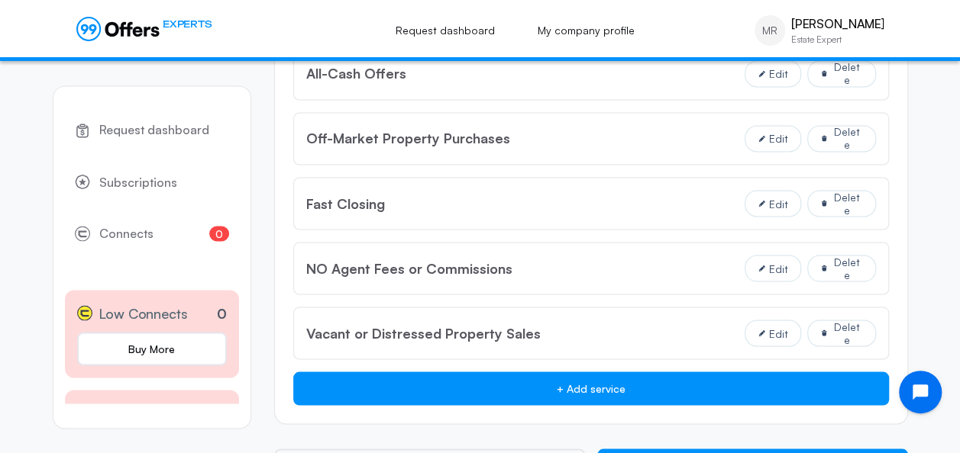
scroll to position [1293, 0]
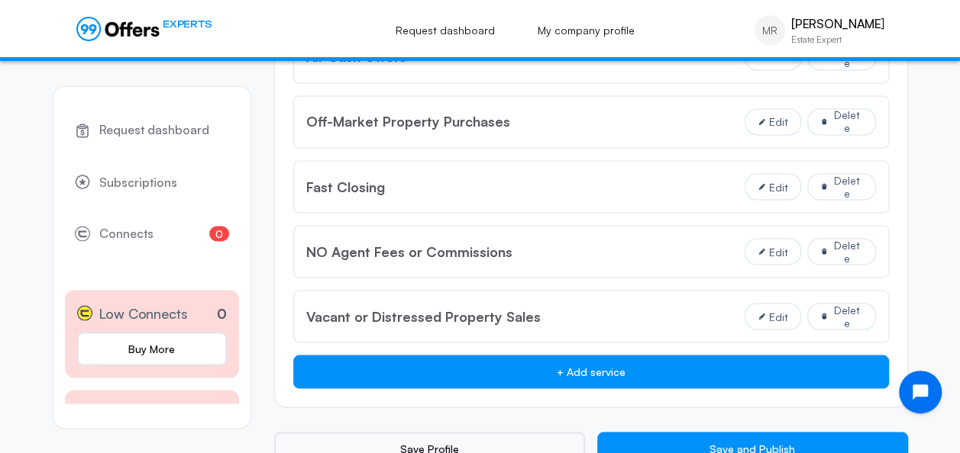
click at [589, 365] on button "+ Add service" at bounding box center [590, 372] width 595 height 34
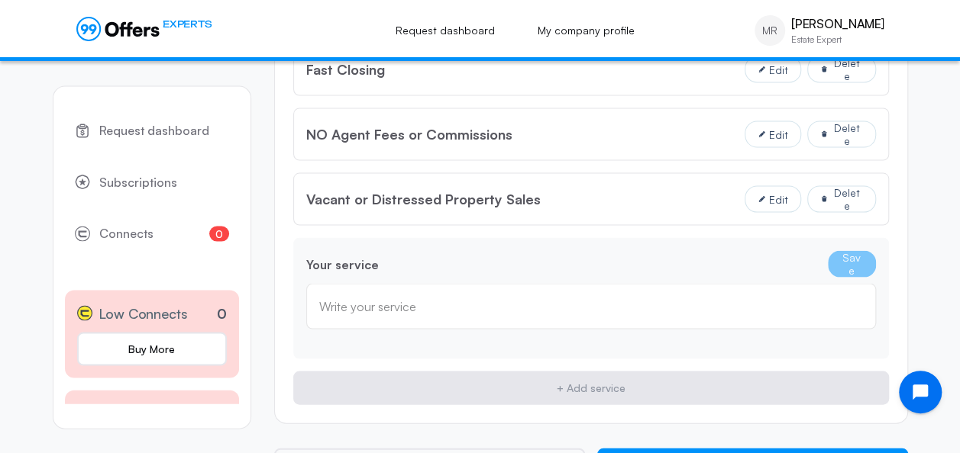
scroll to position [1412, 0]
click at [418, 311] on div "Write your service" at bounding box center [591, 305] width 570 height 46
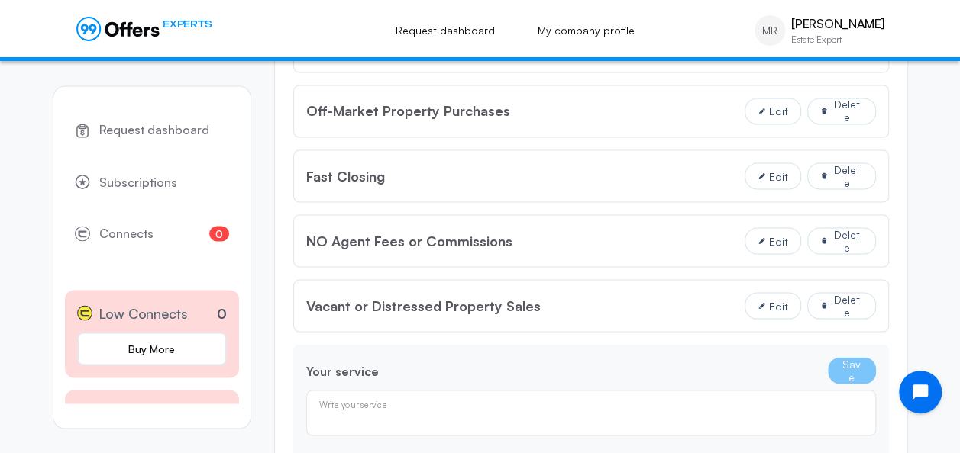
scroll to position [1324, 0]
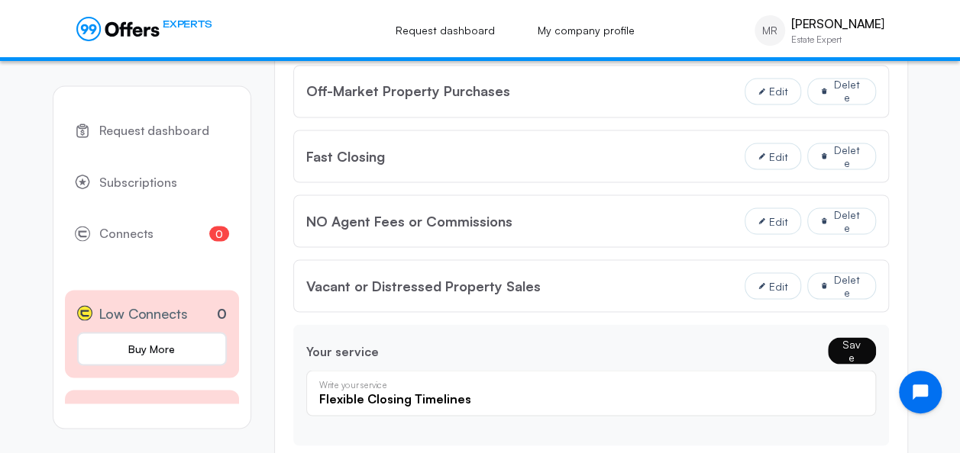
type input "Flexible Closing Timelines"
click at [846, 342] on button "Save" at bounding box center [852, 350] width 48 height 27
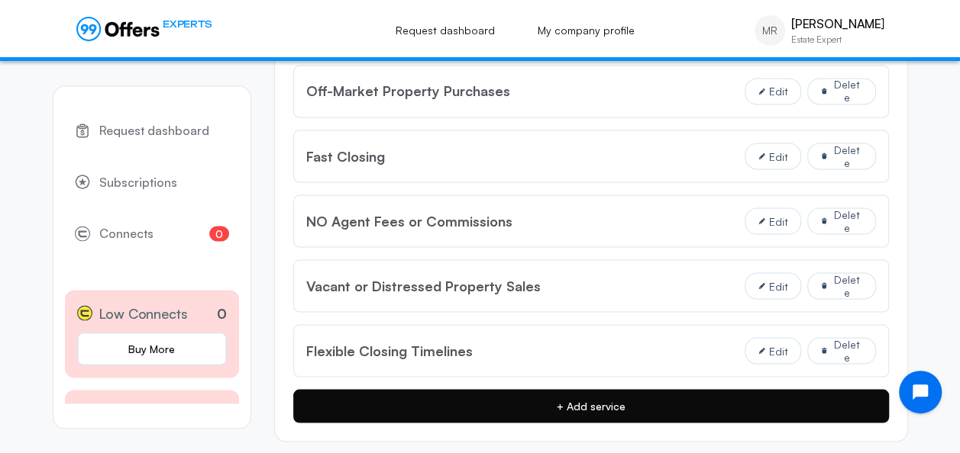
click at [641, 400] on button "+ Add service" at bounding box center [590, 406] width 595 height 34
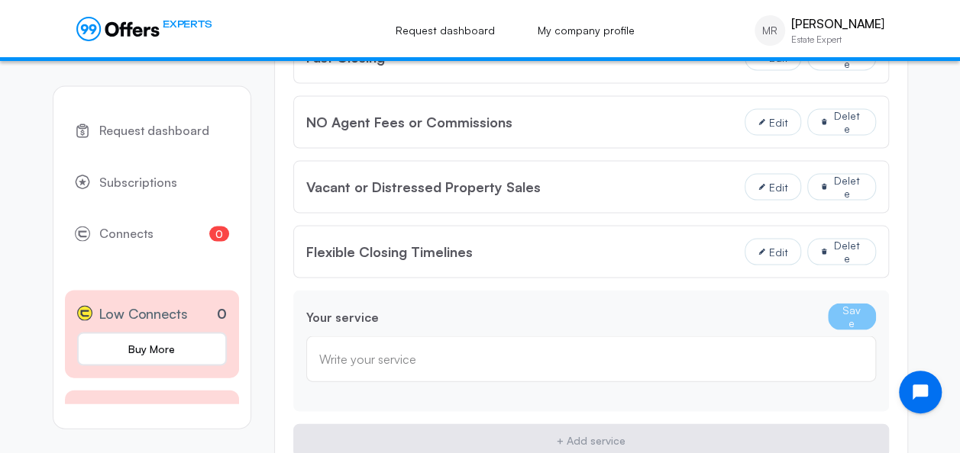
scroll to position [1428, 0]
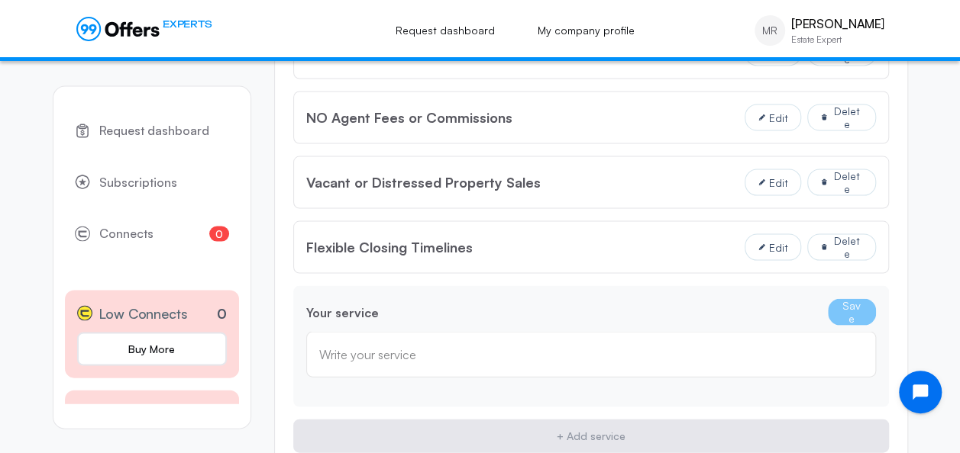
click at [500, 346] on div "Write your service" at bounding box center [591, 354] width 544 height 17
type input "Personalized Consultations"
click at [846, 306] on button "Save" at bounding box center [852, 311] width 48 height 27
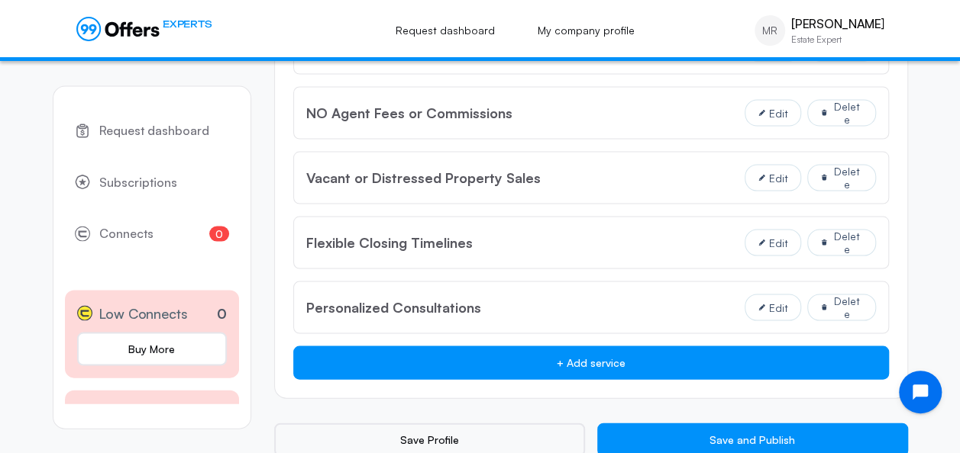
scroll to position [1432, 0]
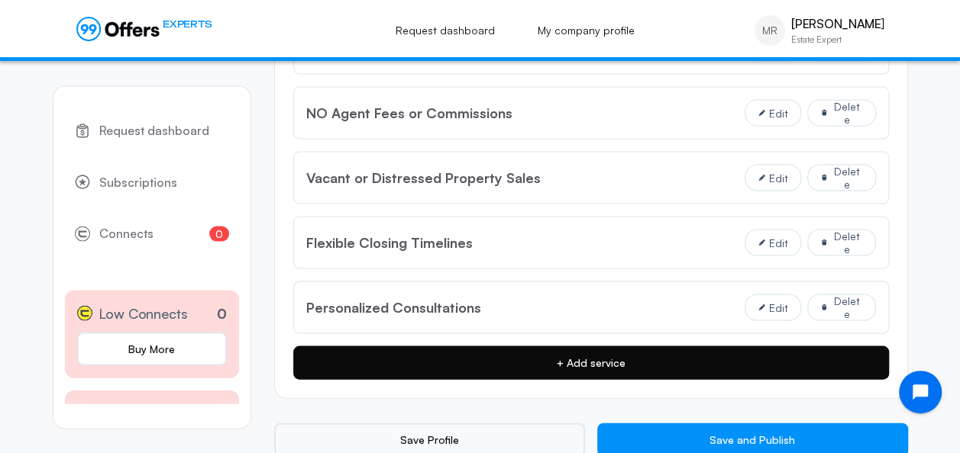
click at [628, 366] on button "+ Add service" at bounding box center [590, 363] width 595 height 34
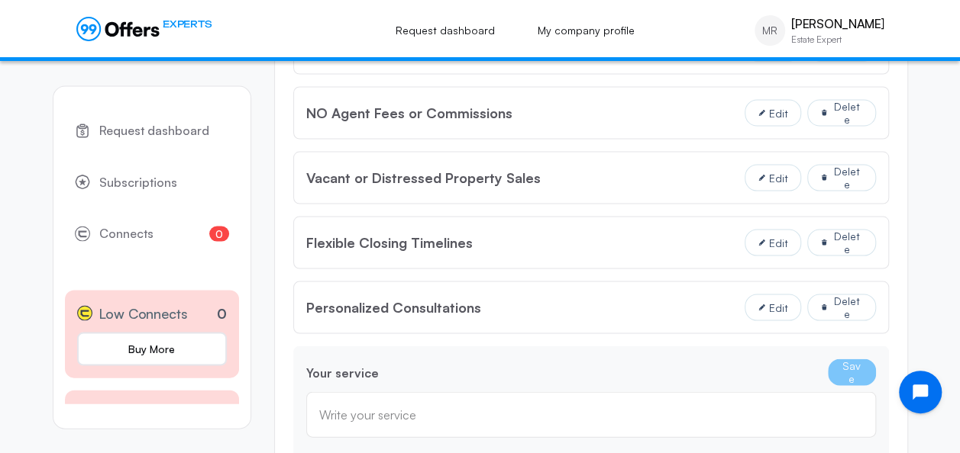
click at [547, 392] on div "Write your service" at bounding box center [591, 415] width 570 height 46
type input "Creative Financing Solutions"
click at [858, 359] on button "Save" at bounding box center [852, 372] width 48 height 27
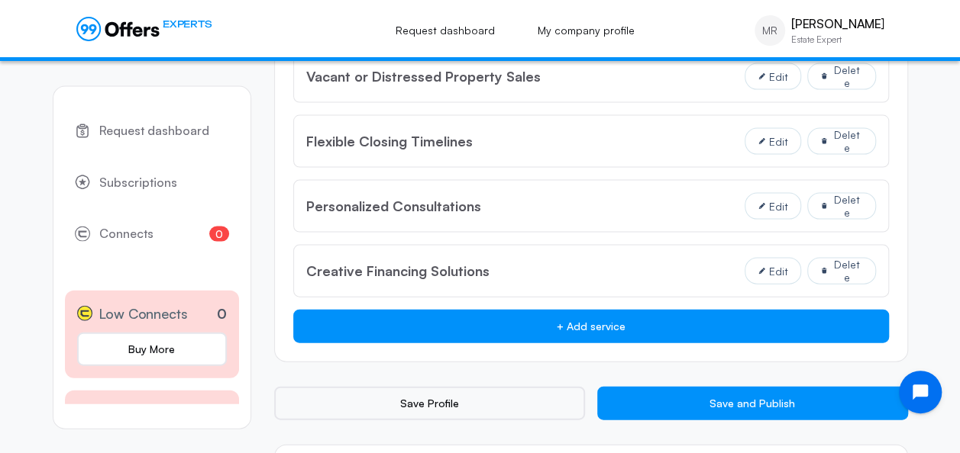
scroll to position [1628, 0]
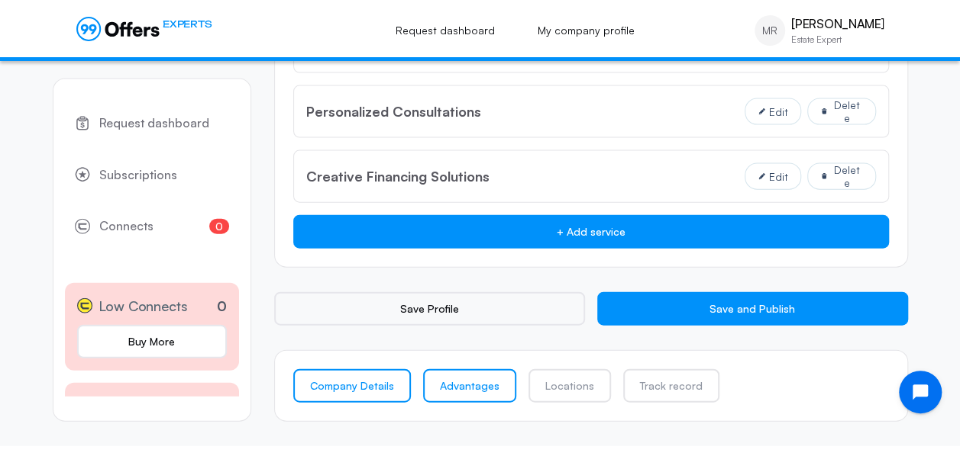
click at [489, 372] on link "Advantages" at bounding box center [469, 386] width 93 height 34
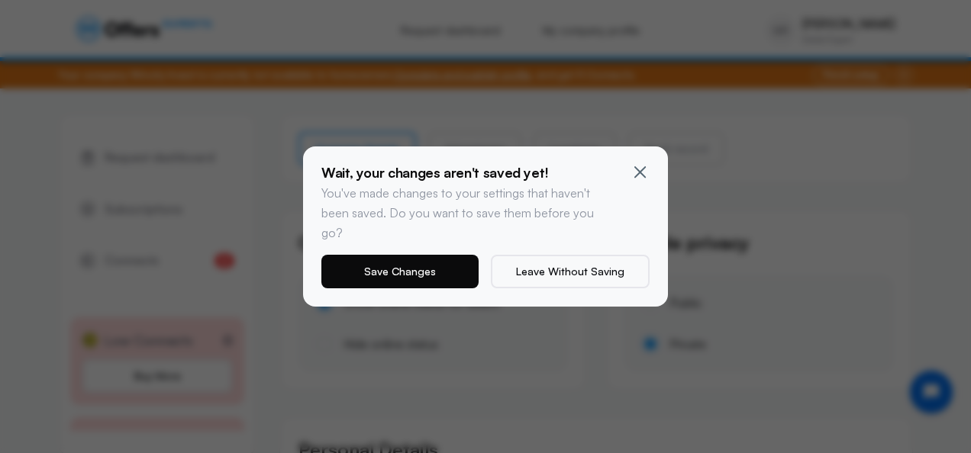
click at [446, 268] on button "Save Changes" at bounding box center [399, 272] width 157 height 34
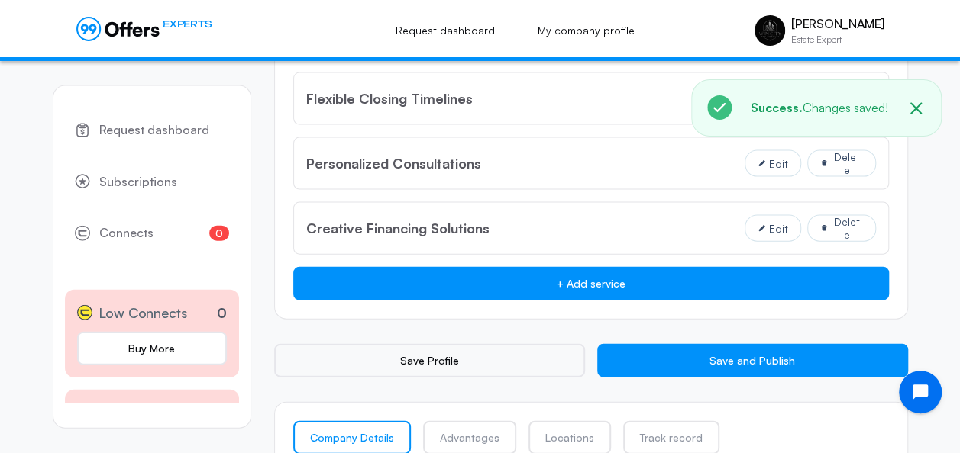
scroll to position [1628, 0]
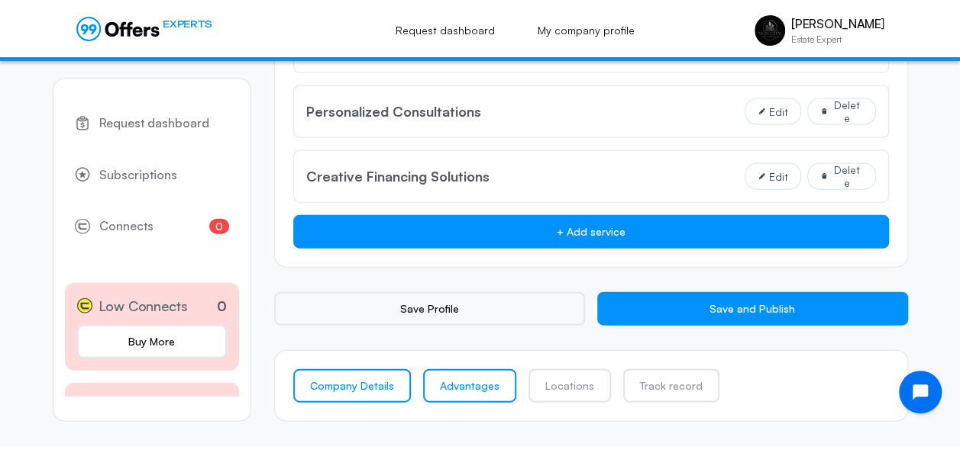
click at [487, 370] on link "Advantages" at bounding box center [469, 386] width 93 height 34
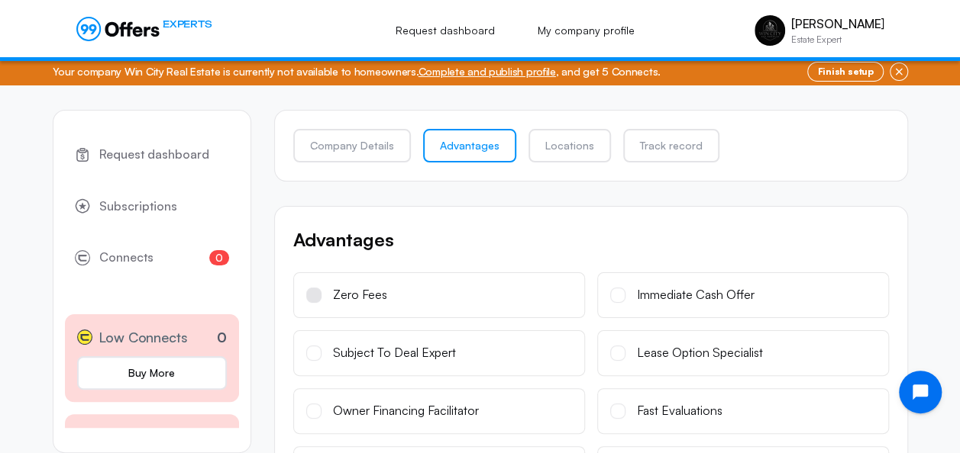
click at [315, 293] on span at bounding box center [313, 295] width 15 height 15
click at [0, 0] on input "Zero Fees" at bounding box center [0, 0] width 0 height 0
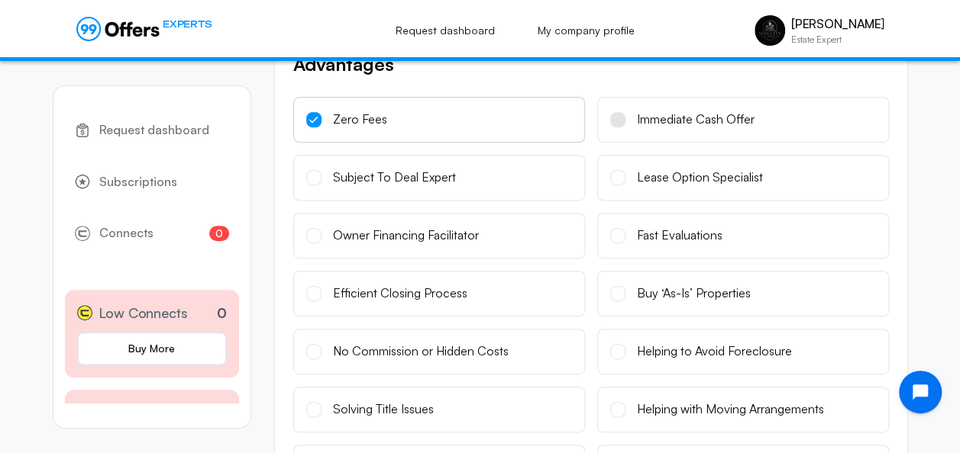
scroll to position [180, 0]
click at [621, 290] on span at bounding box center [617, 292] width 15 height 15
click at [0, 0] on input "Buy ‘As-Is’ Properties" at bounding box center [0, 0] width 0 height 0
click at [314, 183] on label "Subject To Deal Expert" at bounding box center [439, 176] width 292 height 46
click at [0, 0] on input "Subject To Deal Expert" at bounding box center [0, 0] width 0 height 0
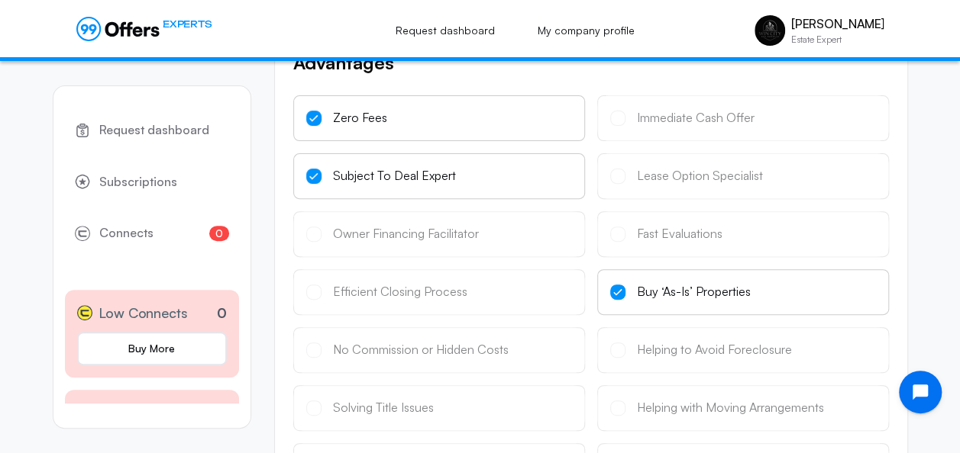
click at [317, 173] on icon at bounding box center [313, 177] width 9 height 8
click at [0, 0] on input "Subject To Deal Expert" at bounding box center [0, 0] width 0 height 0
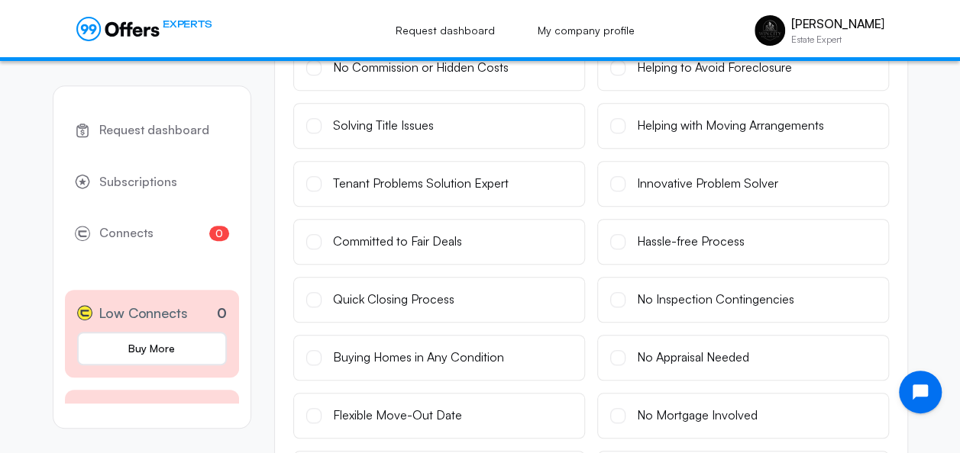
scroll to position [466, 0]
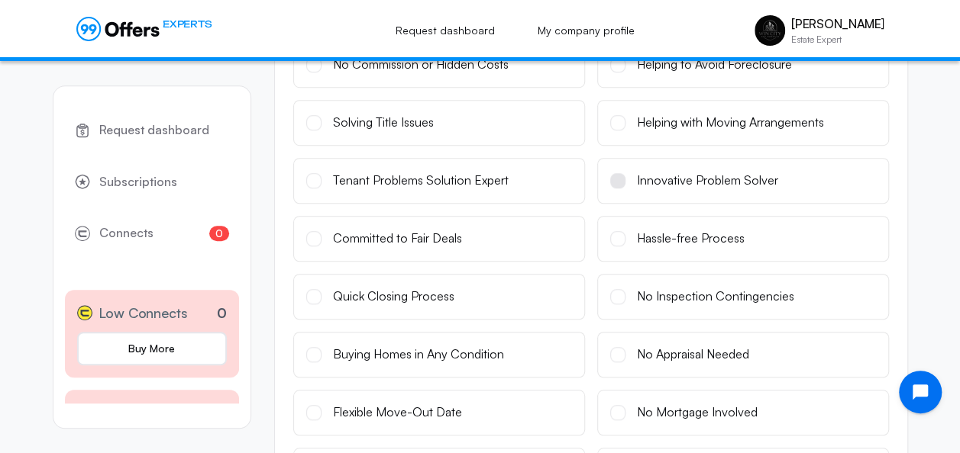
click at [618, 188] on label "Innovative Problem Solver" at bounding box center [743, 181] width 292 height 46
click at [0, 0] on input "Innovative Problem Solver" at bounding box center [0, 0] width 0 height 0
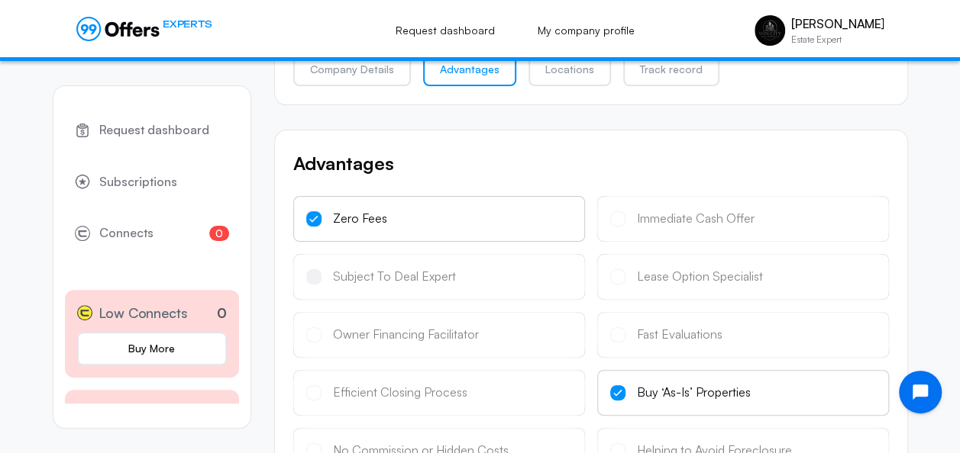
scroll to position [78, 0]
click at [315, 224] on span at bounding box center [313, 220] width 15 height 15
click at [0, 0] on input "Zero Fees" at bounding box center [0, 0] width 0 height 0
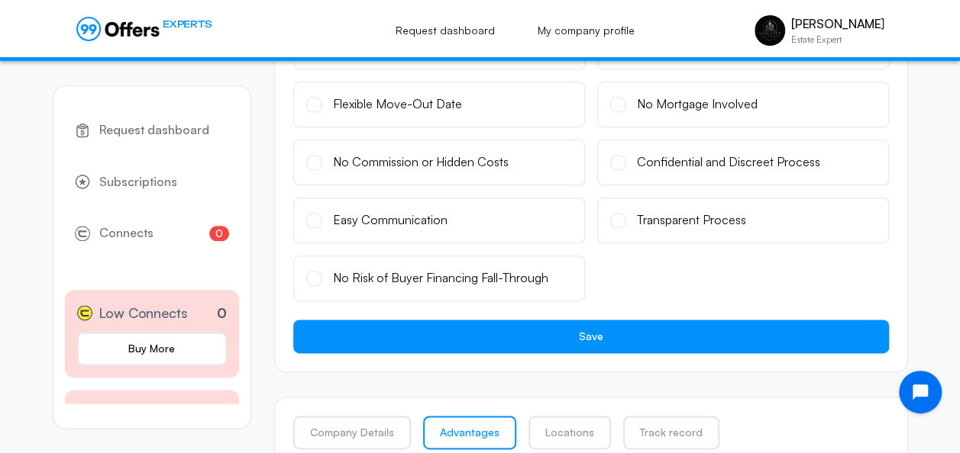
scroll to position [777, 0]
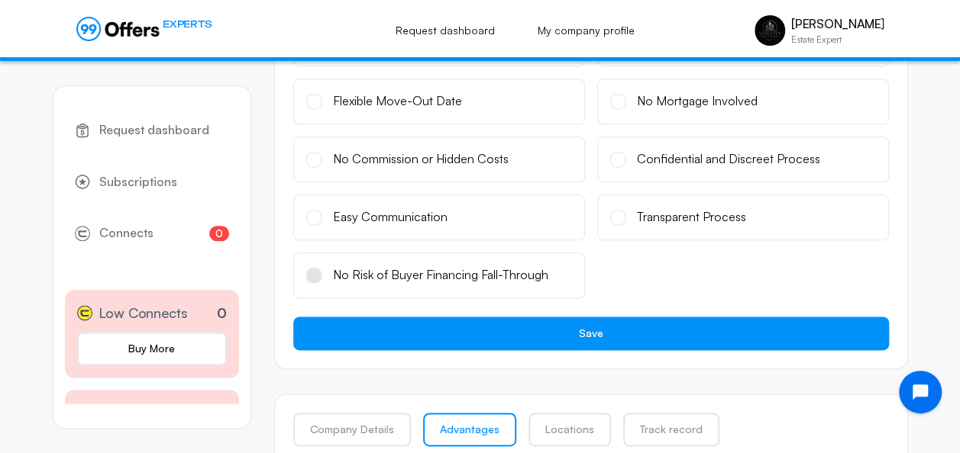
click at [311, 278] on span at bounding box center [313, 275] width 15 height 15
click at [0, 0] on input "No Risk of Buyer Financing Fall-Through" at bounding box center [0, 0] width 0 height 0
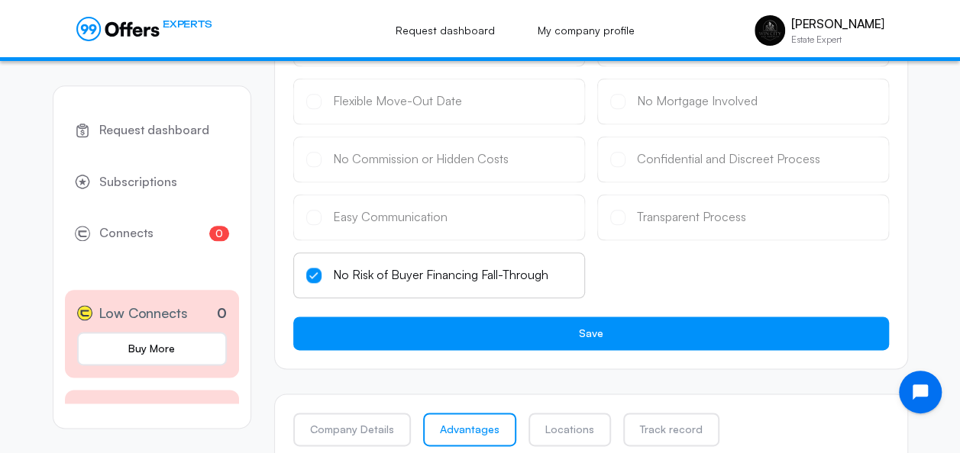
click at [316, 279] on span at bounding box center [313, 275] width 15 height 15
click at [0, 0] on input "No Risk of Buyer Financing Fall-Through" at bounding box center [0, 0] width 0 height 0
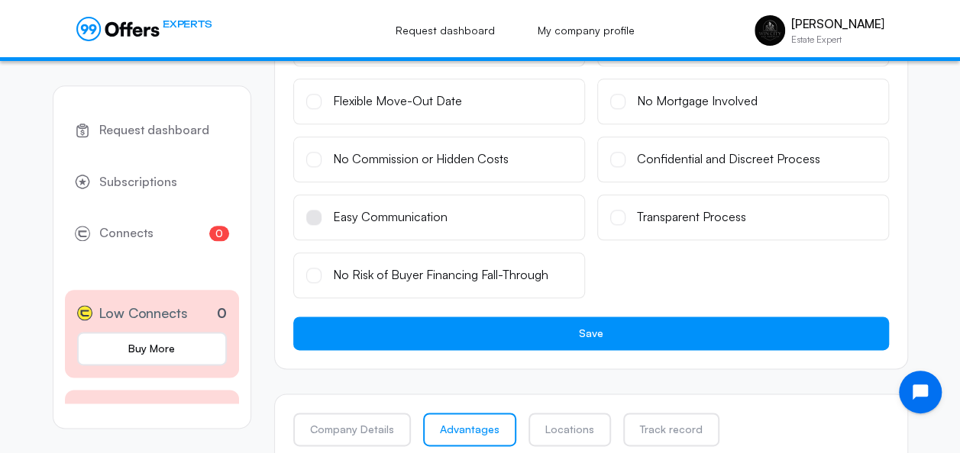
click at [311, 222] on span at bounding box center [313, 217] width 15 height 15
click at [0, 0] on input "Easy Communication" at bounding box center [0, 0] width 0 height 0
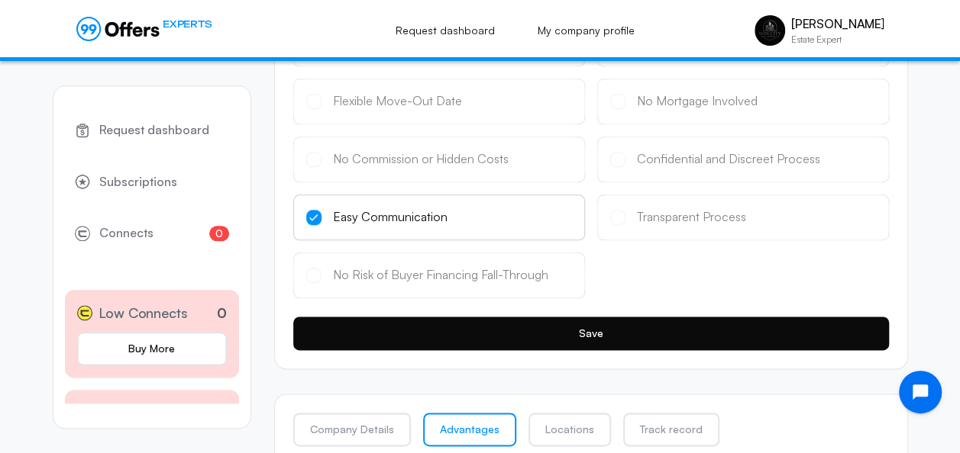
click at [536, 334] on button "Save" at bounding box center [590, 334] width 595 height 34
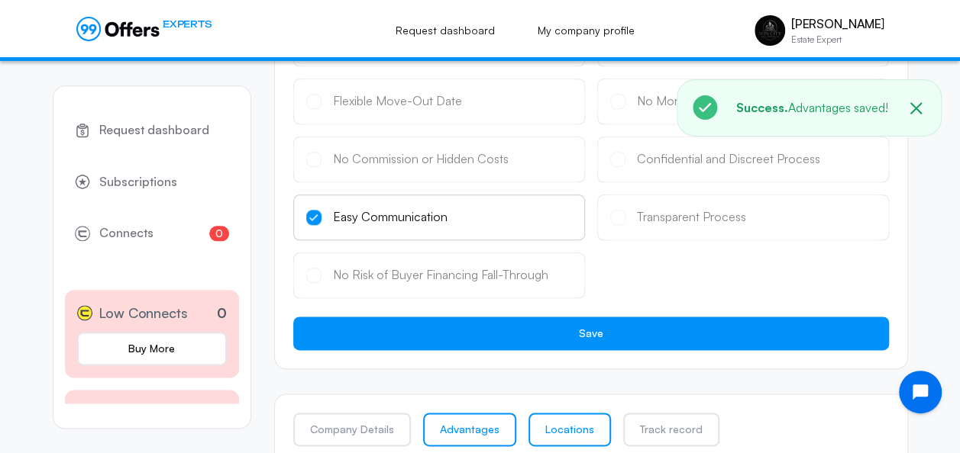
scroll to position [826, 0]
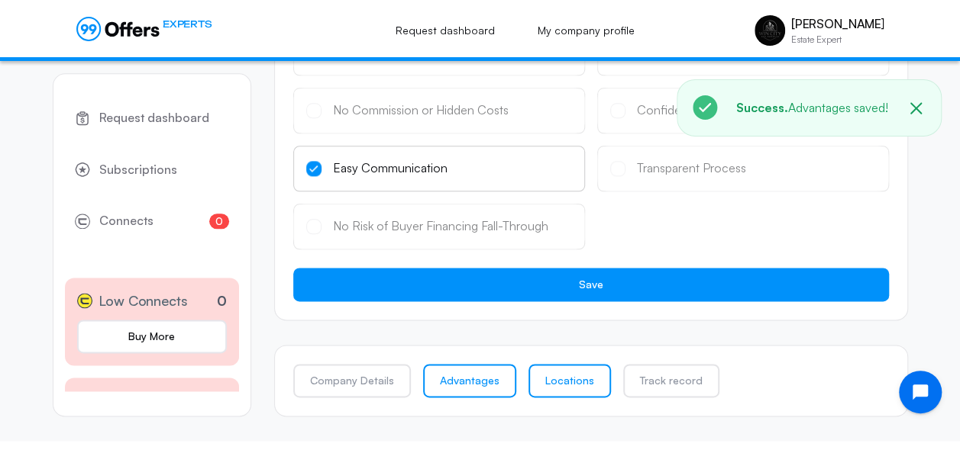
click at [561, 392] on link "Locations" at bounding box center [569, 381] width 82 height 34
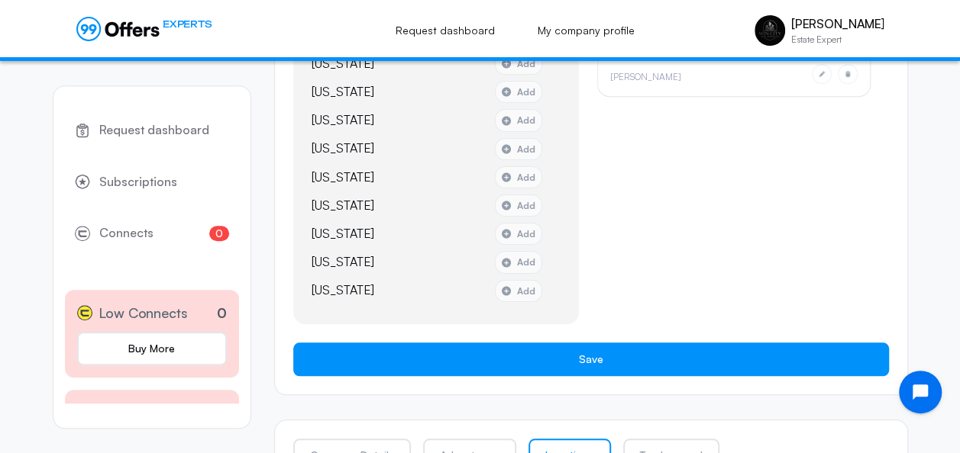
scroll to position [550, 0]
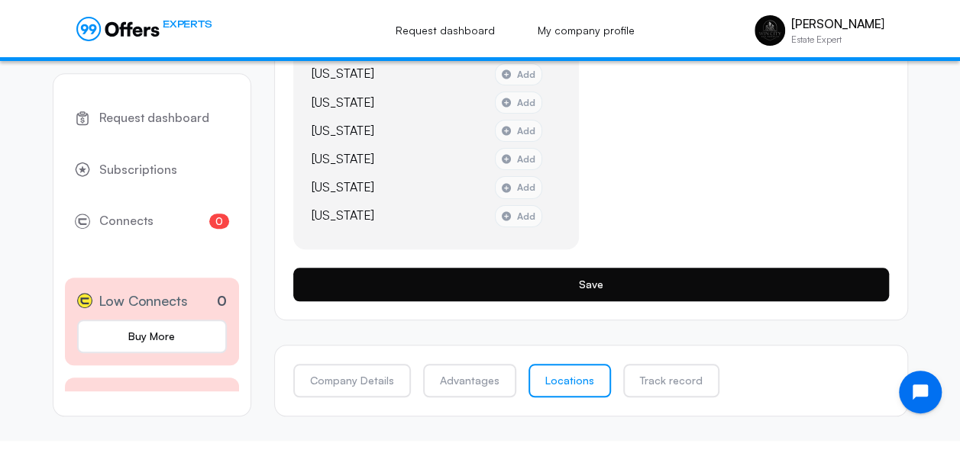
click at [647, 290] on button "Save" at bounding box center [590, 285] width 595 height 34
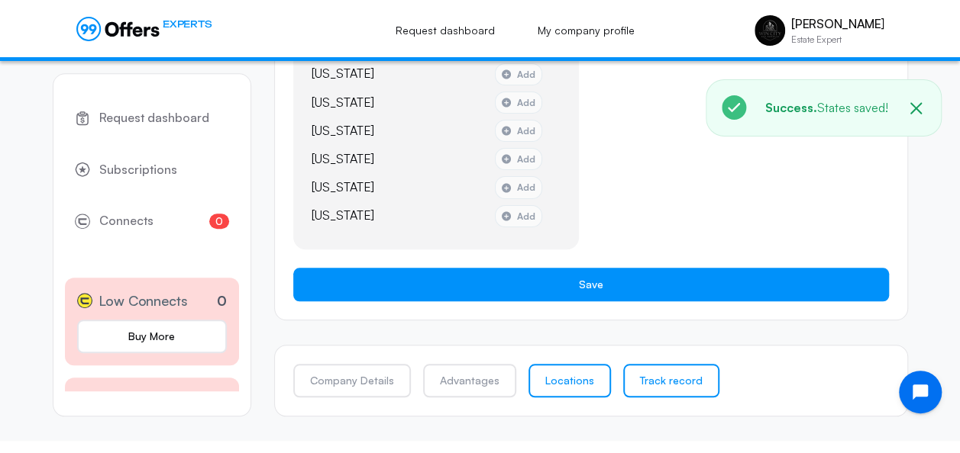
click at [657, 373] on link "Track record" at bounding box center [671, 381] width 96 height 34
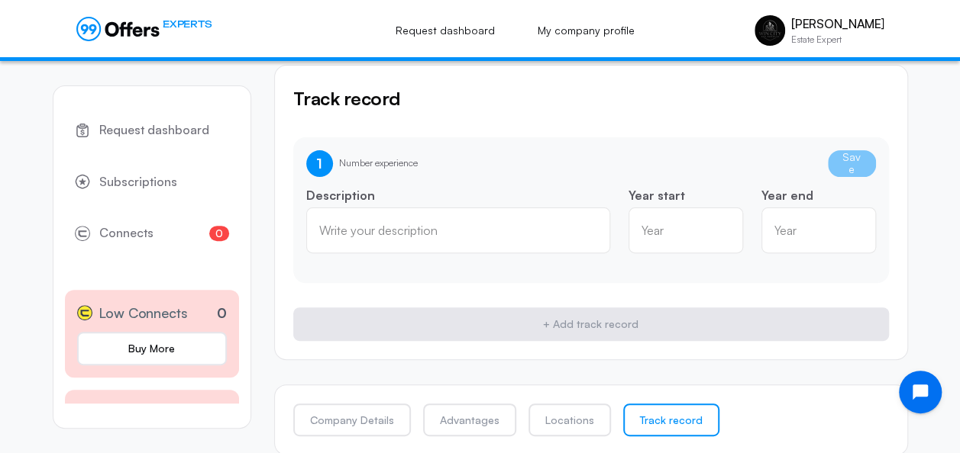
scroll to position [141, 0]
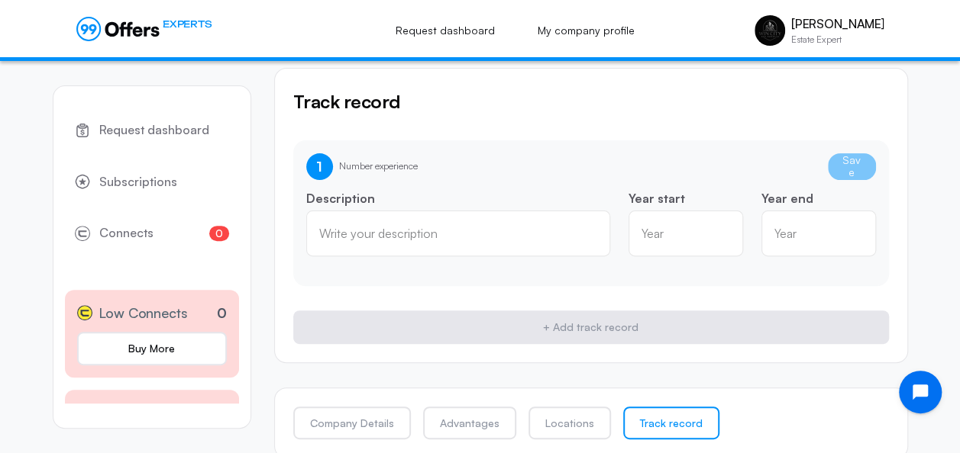
click at [670, 247] on div "Year" at bounding box center [685, 234] width 115 height 46
click at [721, 241] on input "1900" at bounding box center [685, 239] width 89 height 17
type input "1901"
click at [724, 235] on input "1901" at bounding box center [685, 239] width 89 height 17
click at [696, 235] on input "1901" at bounding box center [685, 239] width 89 height 17
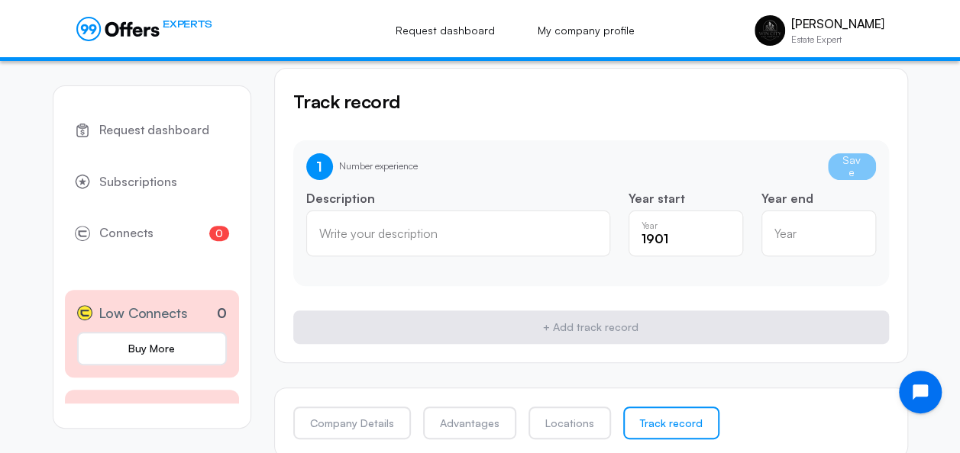
click at [696, 235] on input "1901" at bounding box center [685, 239] width 89 height 17
type input "2020"
click at [390, 231] on input "text" at bounding box center [458, 239] width 278 height 17
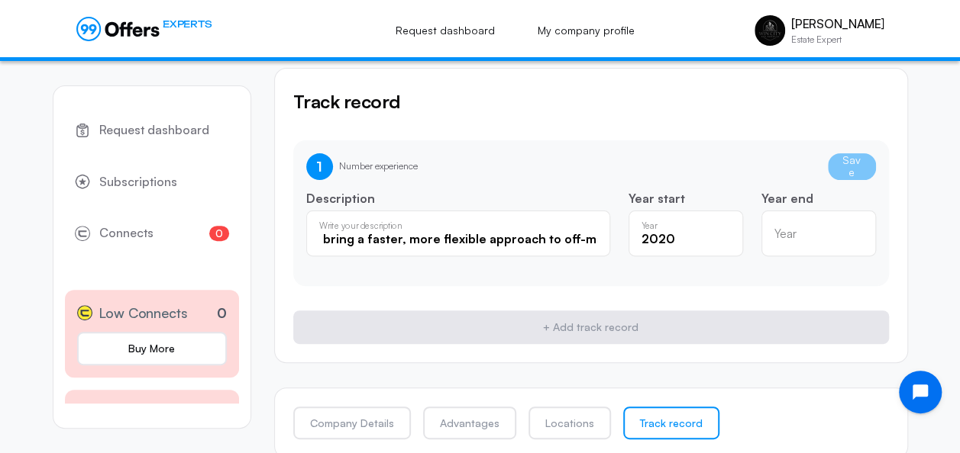
scroll to position [0, 1009]
type input "Win City Real Estate was founded in [DATE] with a focus on helping sellers navi…"
click at [782, 231] on input "number" at bounding box center [818, 233] width 89 height 17
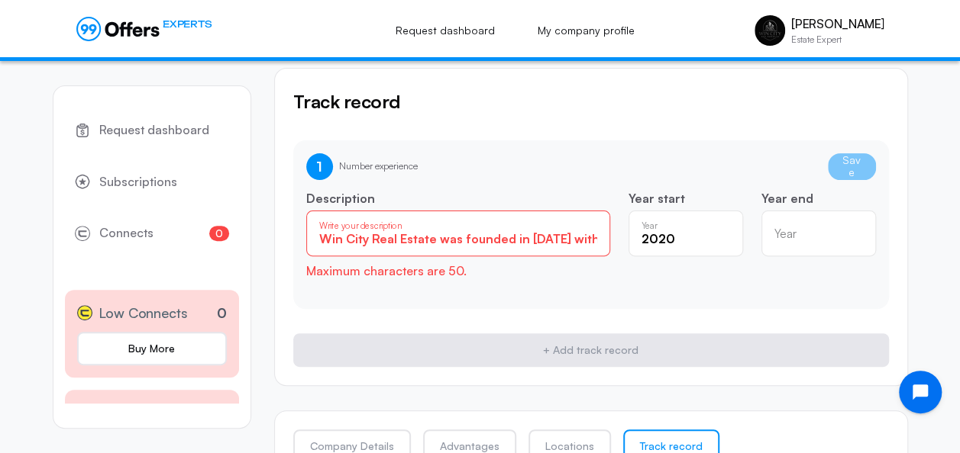
click at [684, 235] on input "2020" at bounding box center [685, 239] width 89 height 17
click at [598, 241] on div "Win City Real Estate was founded in [DATE] with a focus on helping sellers navi…" at bounding box center [458, 234] width 304 height 46
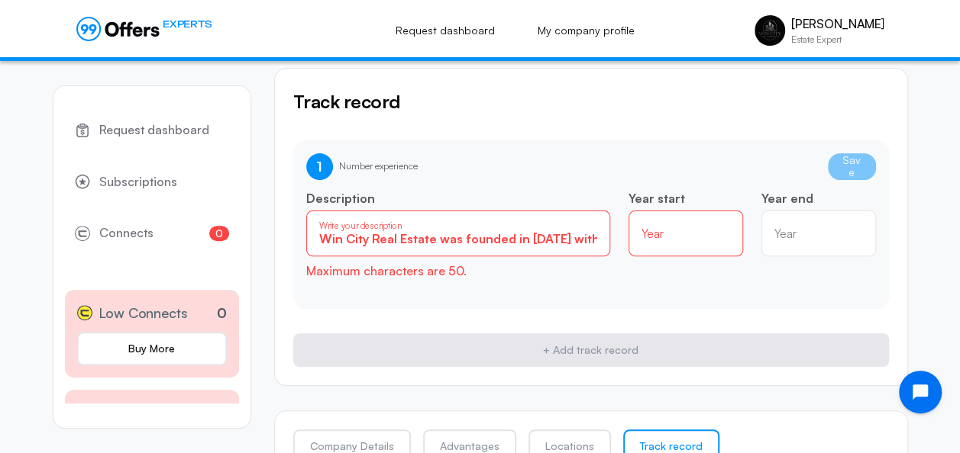
click at [598, 241] on div "Win City Real Estate was founded in [DATE] with a focus on helping sellers navi…" at bounding box center [458, 234] width 304 height 46
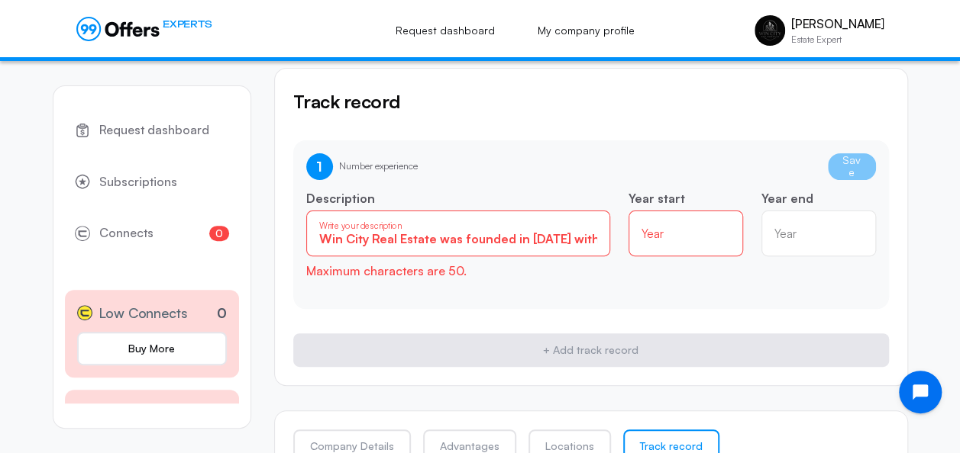
click at [598, 241] on div "Win City Real Estate was founded in [DATE] with a focus on helping sellers navi…" at bounding box center [458, 234] width 304 height 46
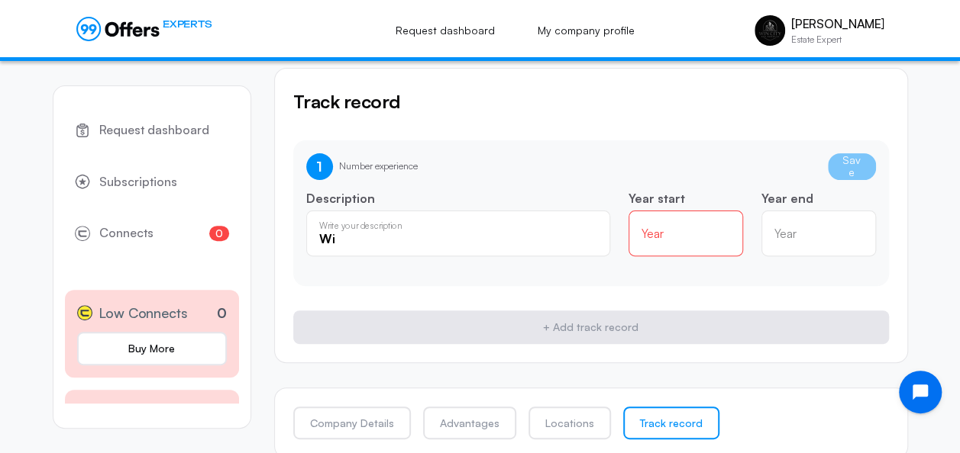
type input "W"
type input "Solving seller needs with speed and transparency"
click at [659, 243] on div "Year" at bounding box center [685, 234] width 115 height 46
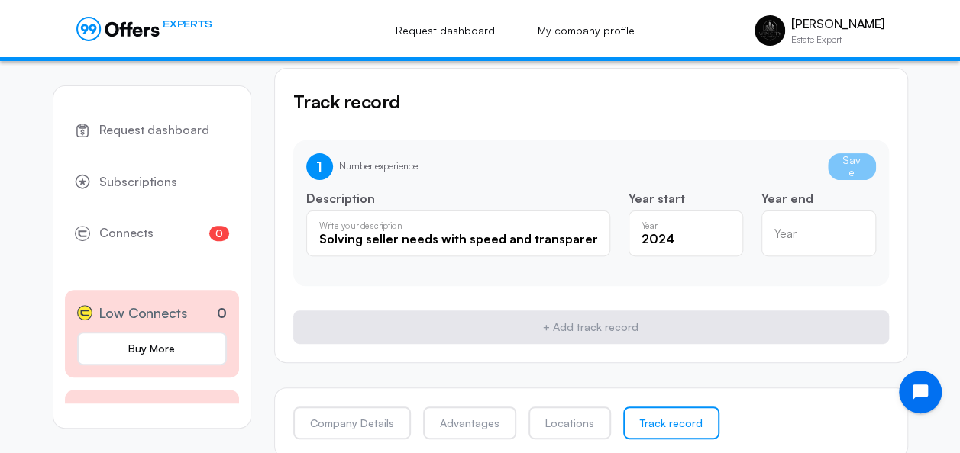
type input "2024"
click at [805, 240] on input "number" at bounding box center [818, 239] width 89 height 17
click at [857, 233] on input "2026" at bounding box center [818, 239] width 89 height 17
type input "2025"
click at [856, 240] on input "2025" at bounding box center [818, 239] width 89 height 17
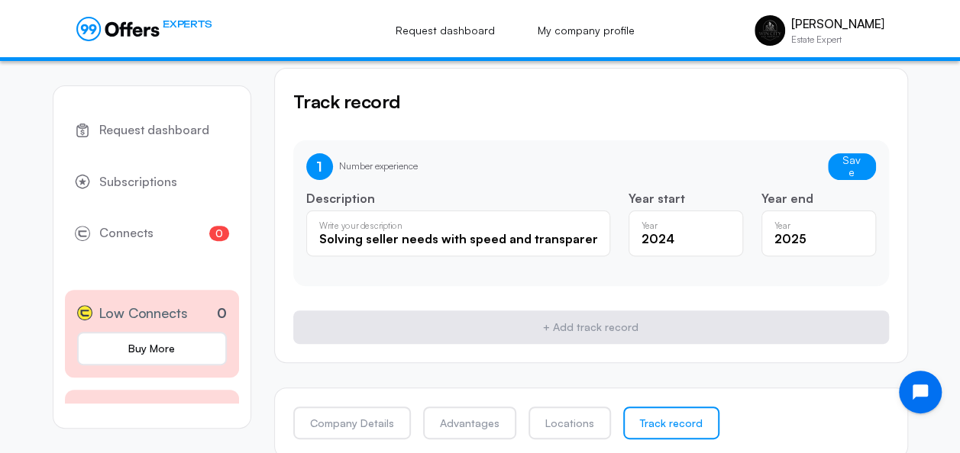
click at [390, 237] on input "Solving seller needs with speed and transparency" at bounding box center [458, 239] width 278 height 17
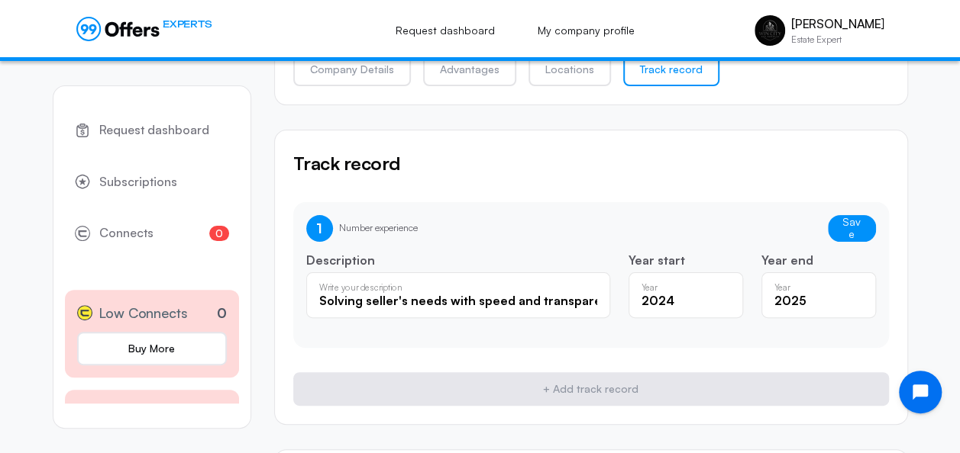
scroll to position [78, 0]
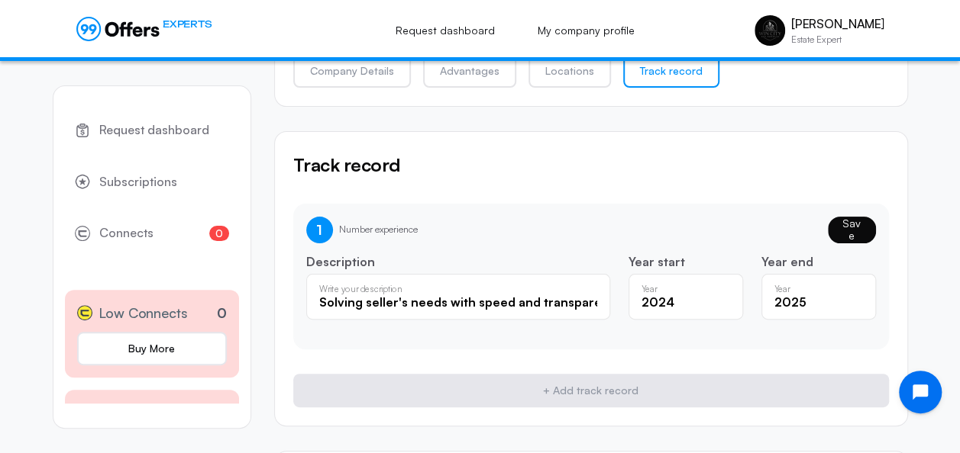
type input "Solving seller's needs with speed and transparency"
click at [839, 224] on button "Save" at bounding box center [852, 230] width 48 height 27
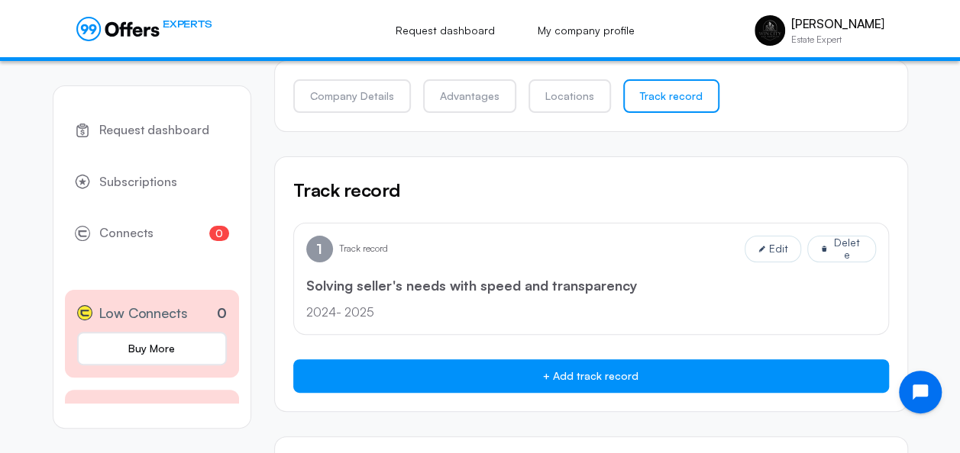
scroll to position [0, 0]
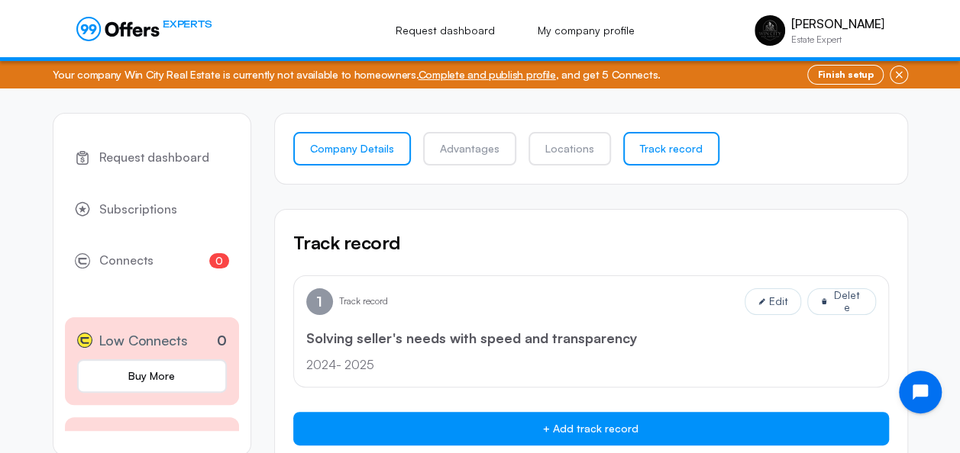
click at [376, 148] on link "Company Details" at bounding box center [352, 149] width 118 height 34
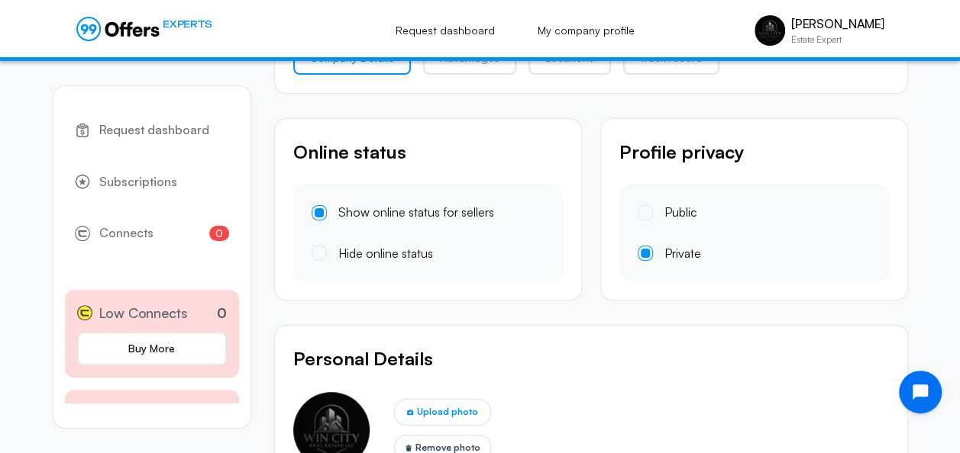
scroll to position [102, 0]
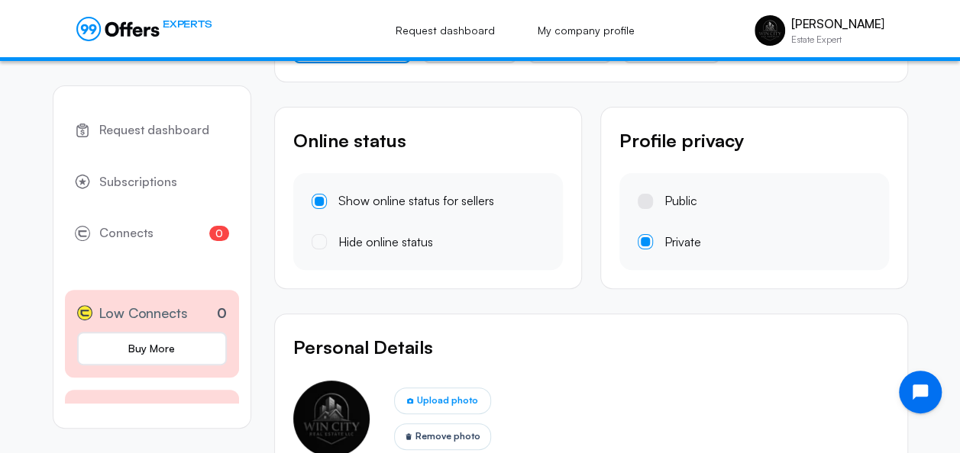
click at [652, 200] on label "Public" at bounding box center [667, 202] width 60 height 20
click at [0, 0] on input "Public" at bounding box center [0, 0] width 0 height 0
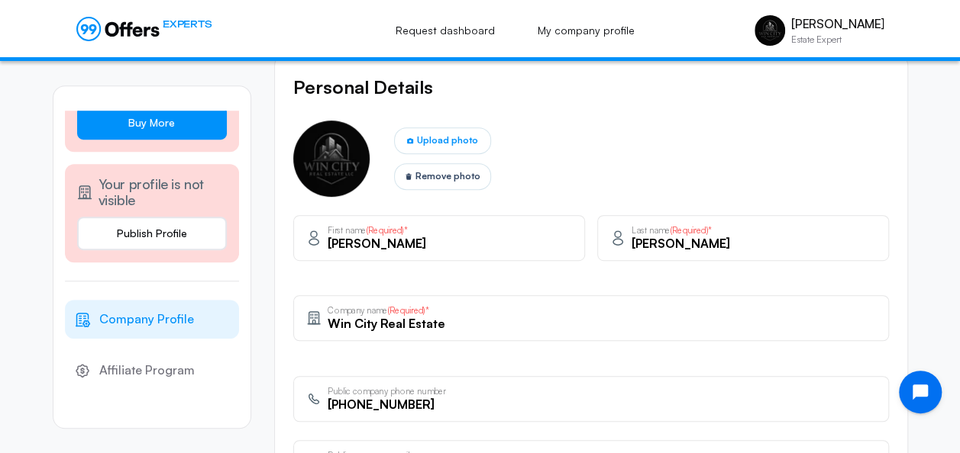
scroll to position [227, 0]
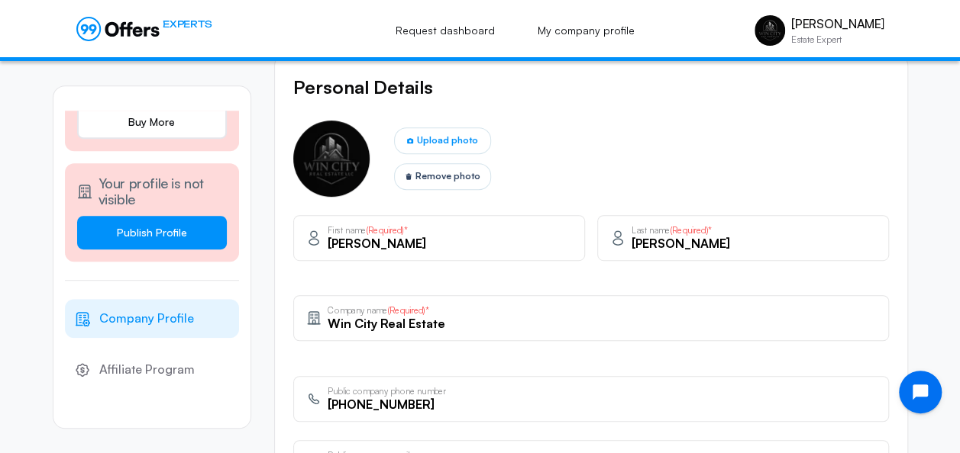
click at [171, 224] on button "Publish Profile" at bounding box center [152, 233] width 150 height 34
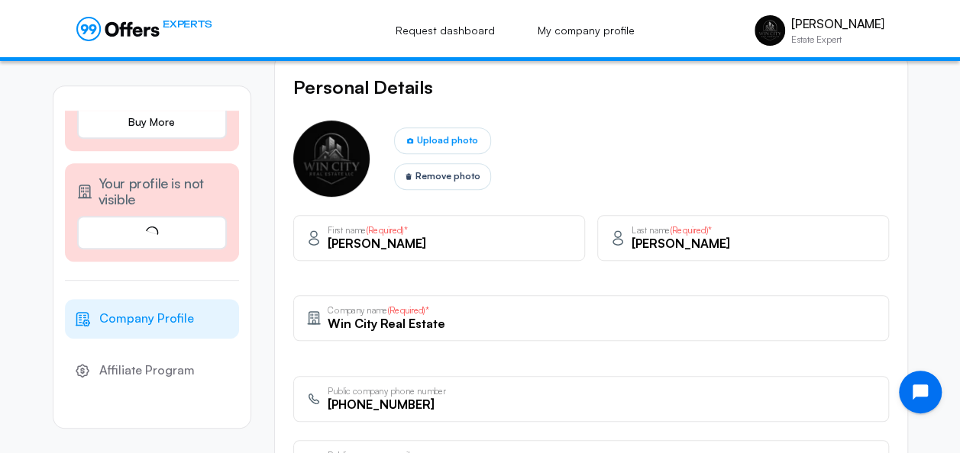
scroll to position [336, 0]
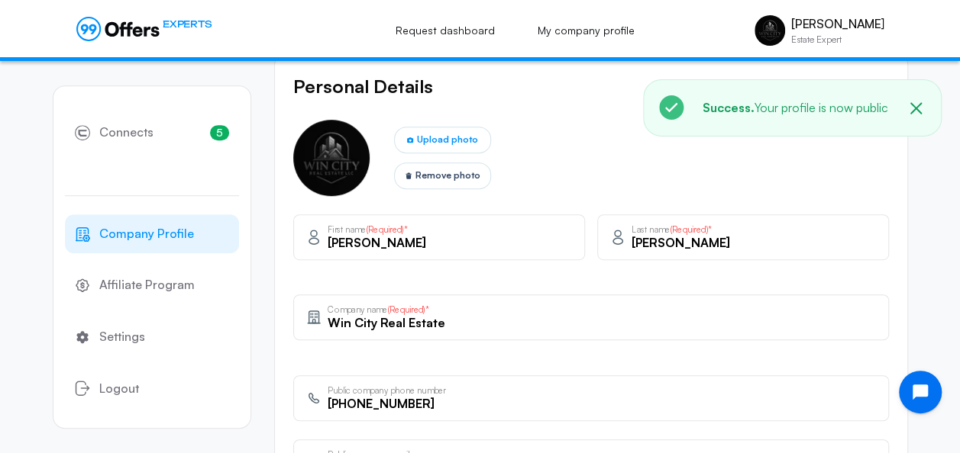
click at [171, 224] on span "Company Profile" at bounding box center [146, 234] width 95 height 20
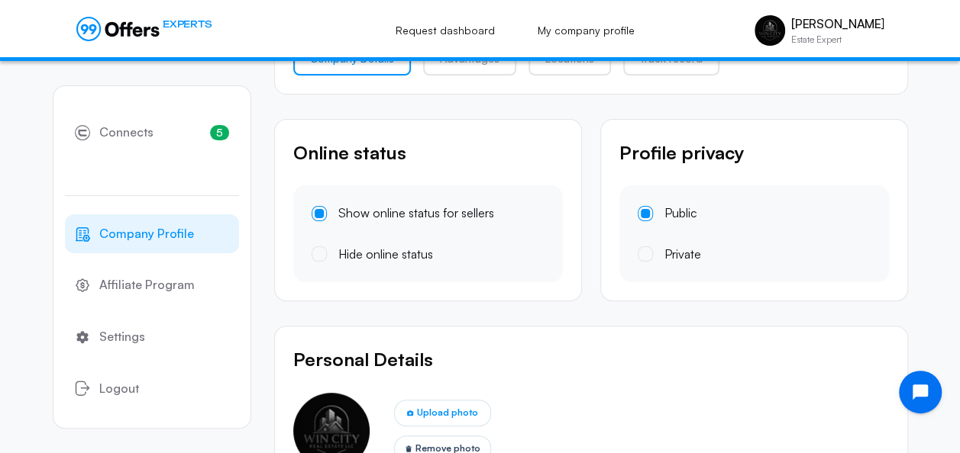
scroll to position [0, 0]
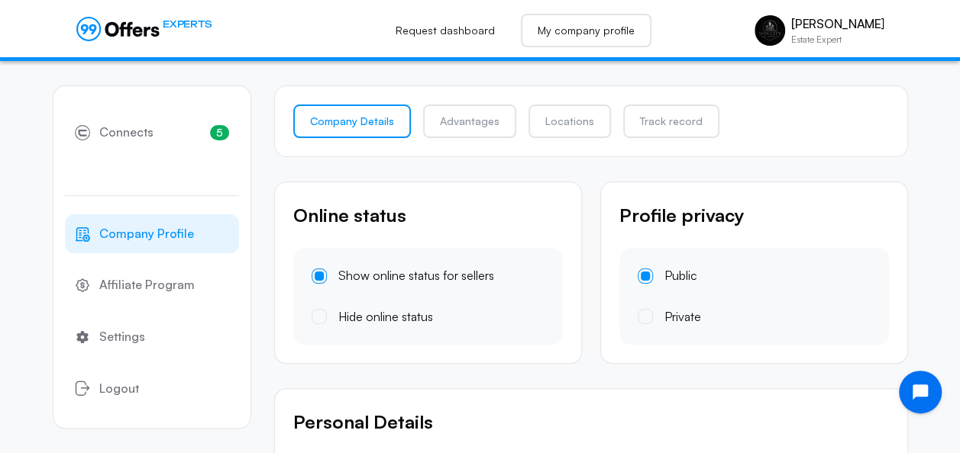
click at [563, 34] on link "My company profile" at bounding box center [586, 31] width 131 height 34
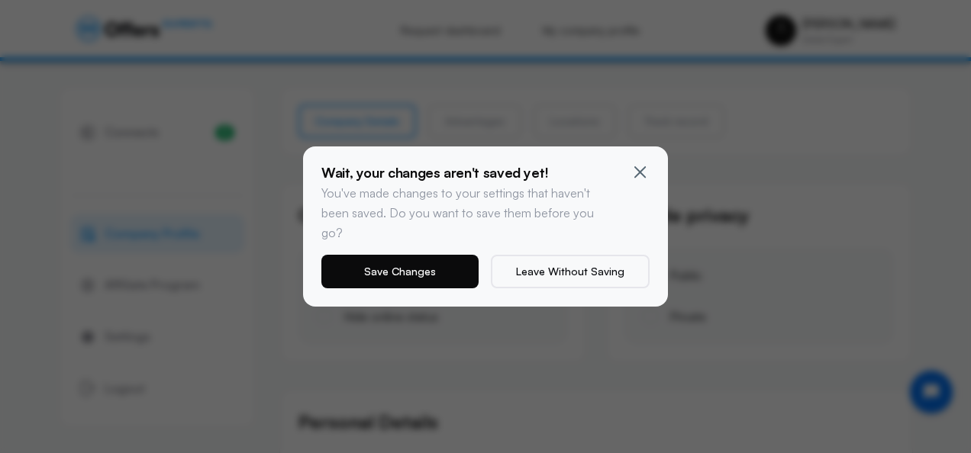
click at [458, 255] on button "Save Changes" at bounding box center [399, 272] width 157 height 34
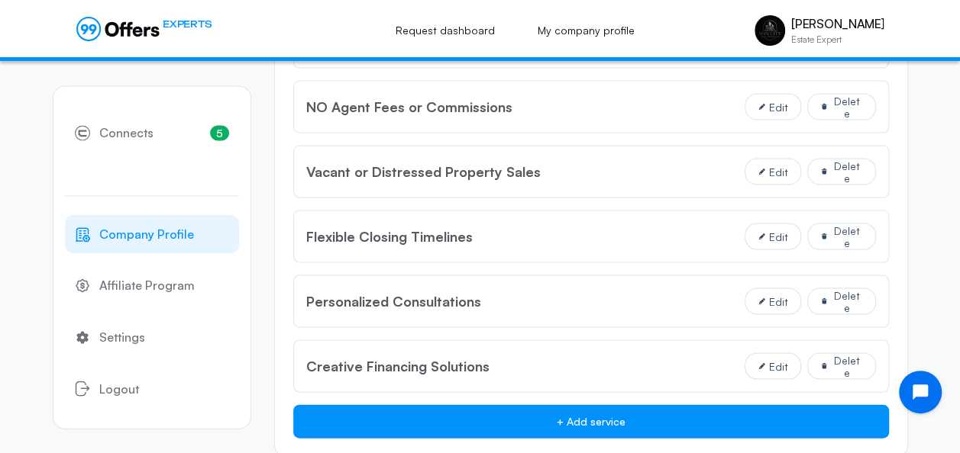
scroll to position [1600, 0]
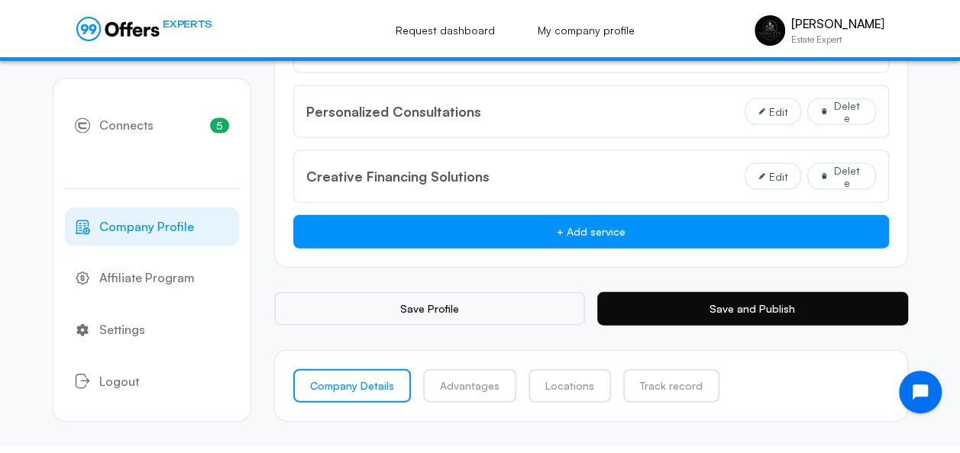
click at [719, 301] on button "Save and Publish" at bounding box center [752, 309] width 311 height 34
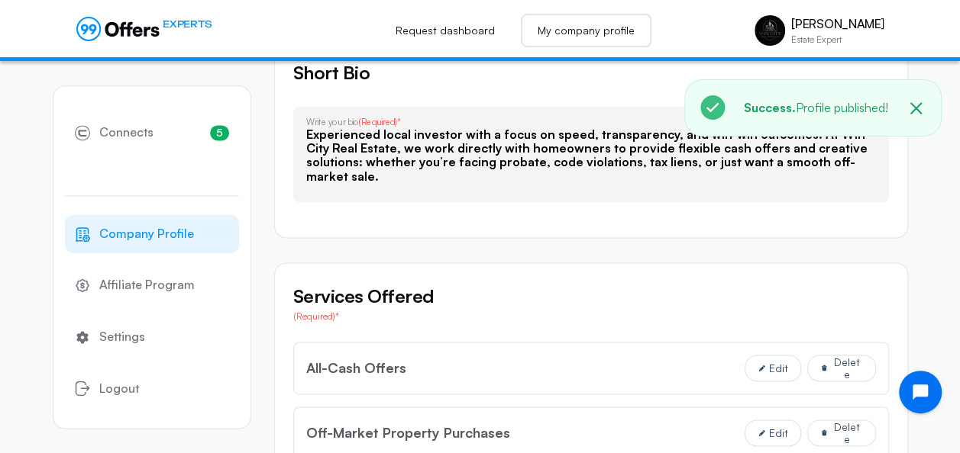
scroll to position [947, 0]
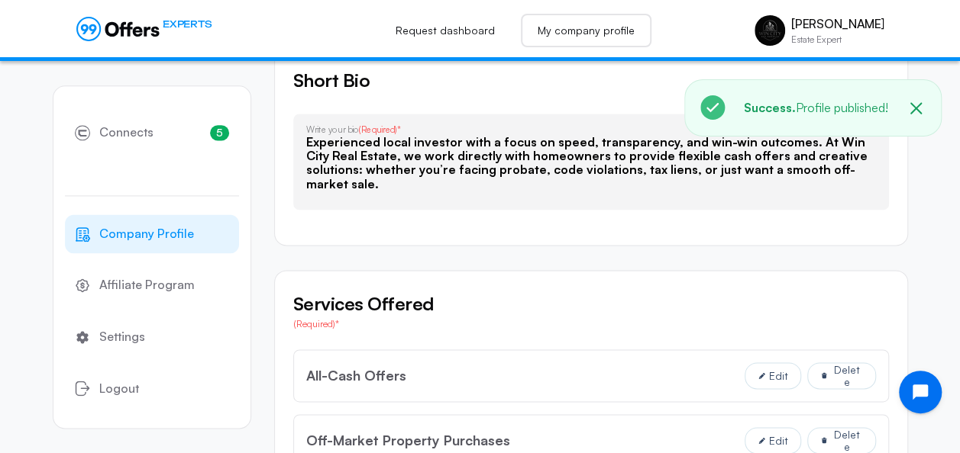
click at [573, 18] on link "My company profile" at bounding box center [586, 31] width 131 height 34
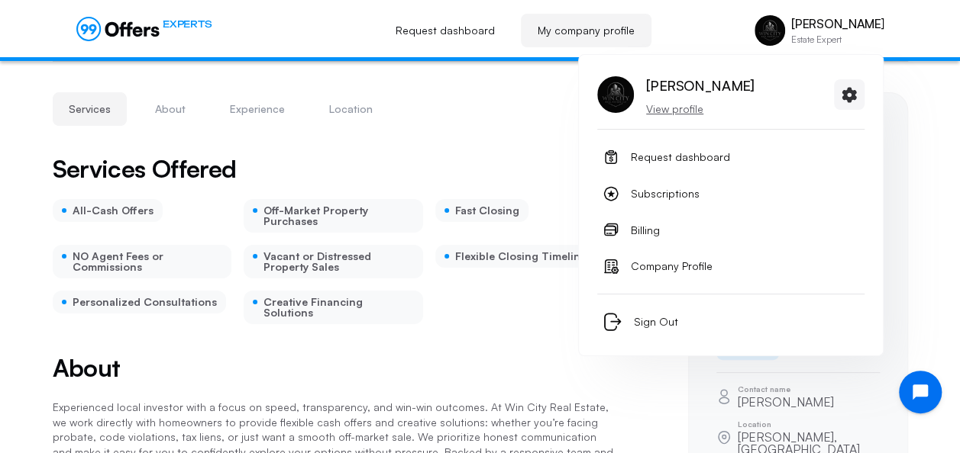
click at [678, 104] on p "View profile" at bounding box center [700, 109] width 108 height 15
click at [691, 110] on p "View profile" at bounding box center [700, 109] width 108 height 15
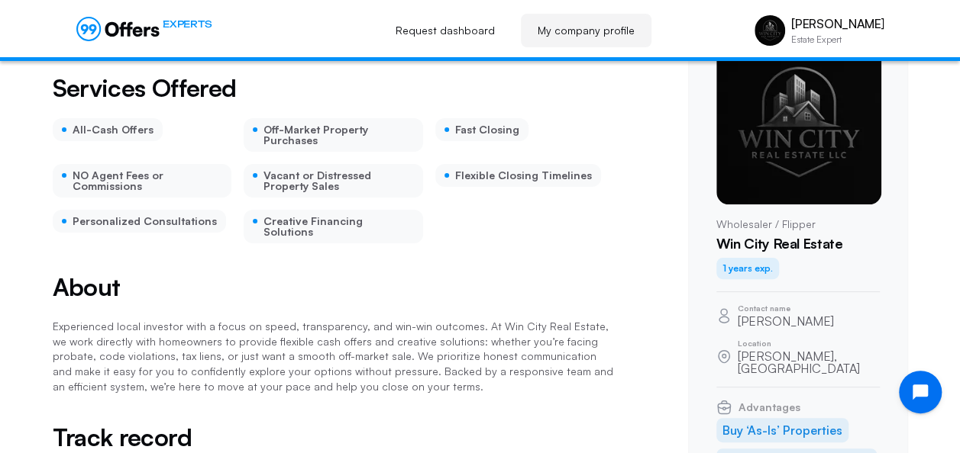
scroll to position [79, 0]
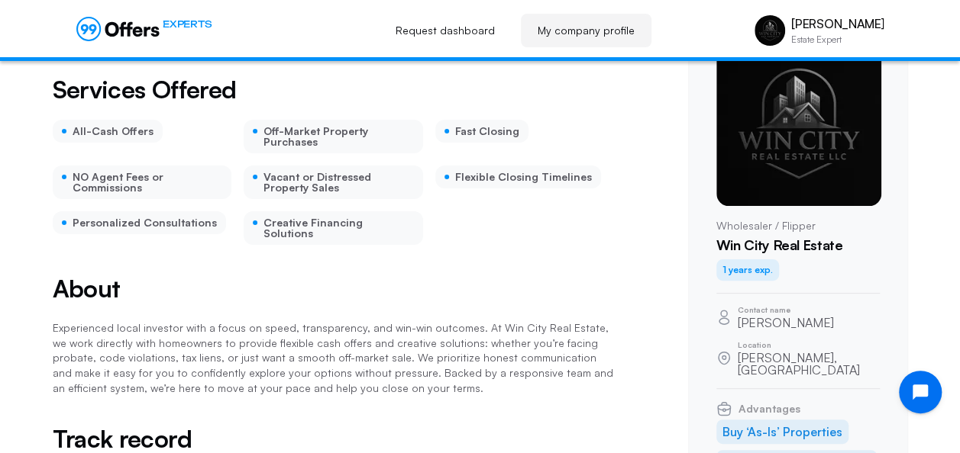
click at [744, 267] on div "1 years exp." at bounding box center [747, 270] width 63 height 21
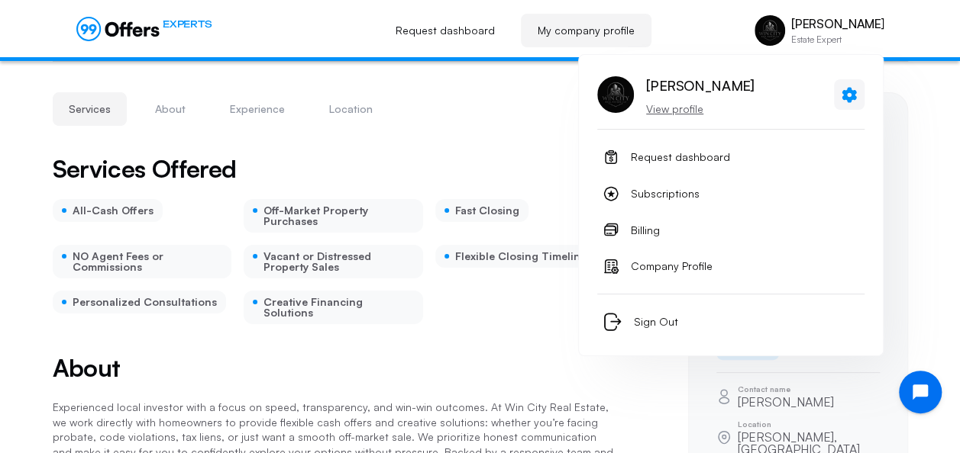
click at [850, 93] on icon at bounding box center [849, 95] width 18 height 19
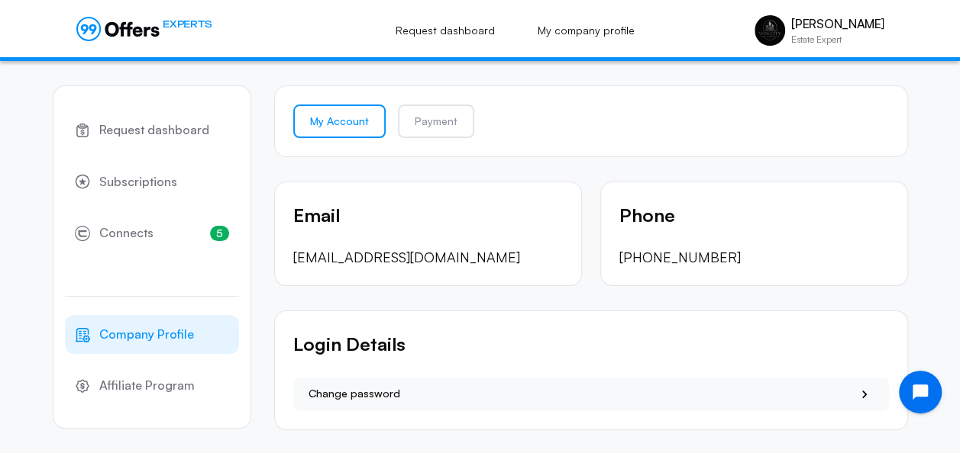
click at [189, 333] on span "Company Profile" at bounding box center [146, 335] width 95 height 20
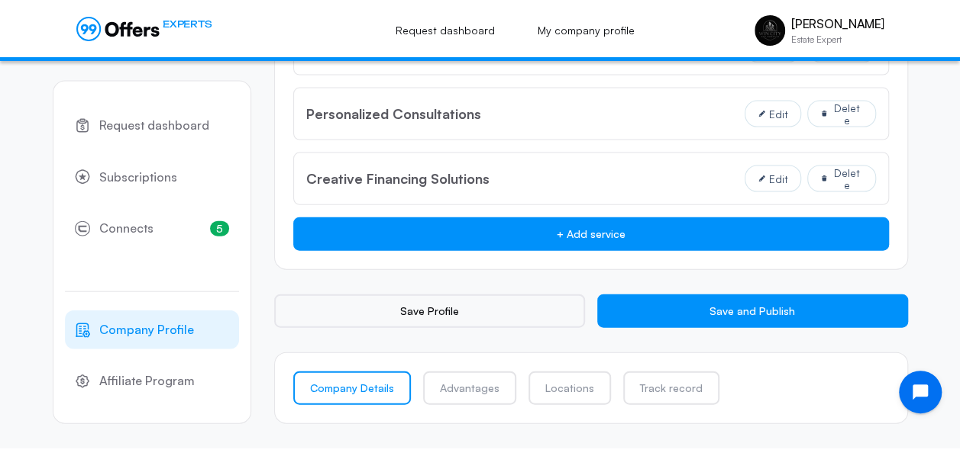
scroll to position [1600, 0]
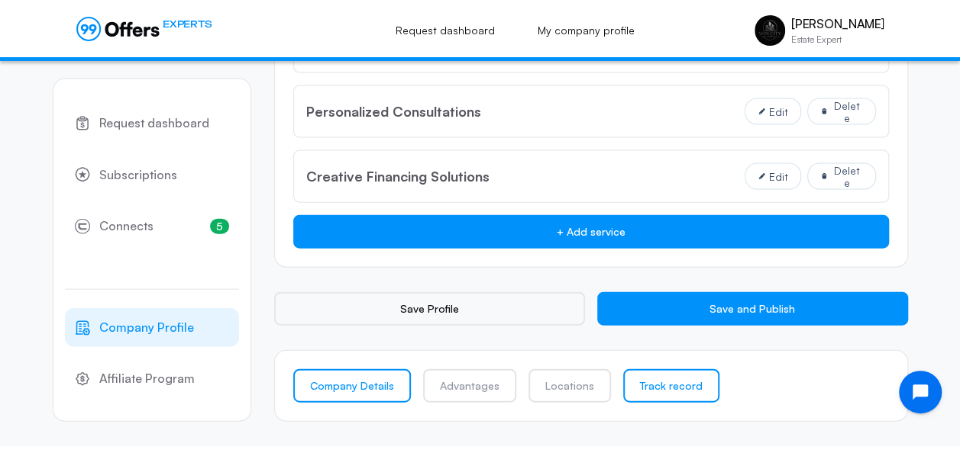
click at [637, 370] on link "Track record" at bounding box center [671, 386] width 96 height 34
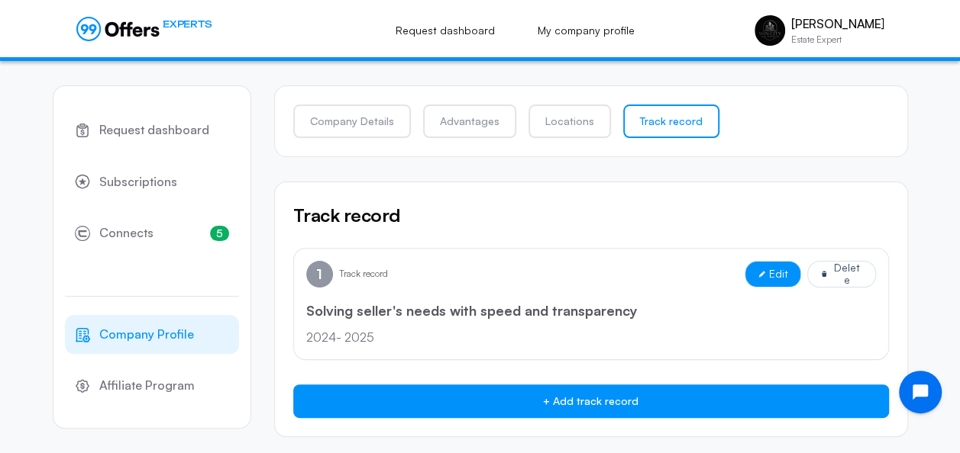
click at [788, 278] on span "Edit" at bounding box center [778, 274] width 19 height 12
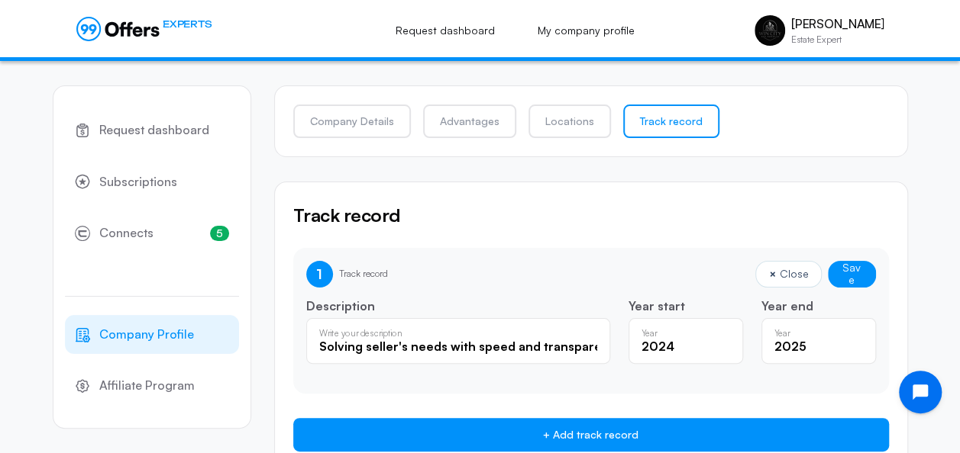
click at [695, 352] on input "2024" at bounding box center [685, 346] width 89 height 17
type input "2023"
click at [860, 276] on button "Save" at bounding box center [852, 274] width 48 height 27
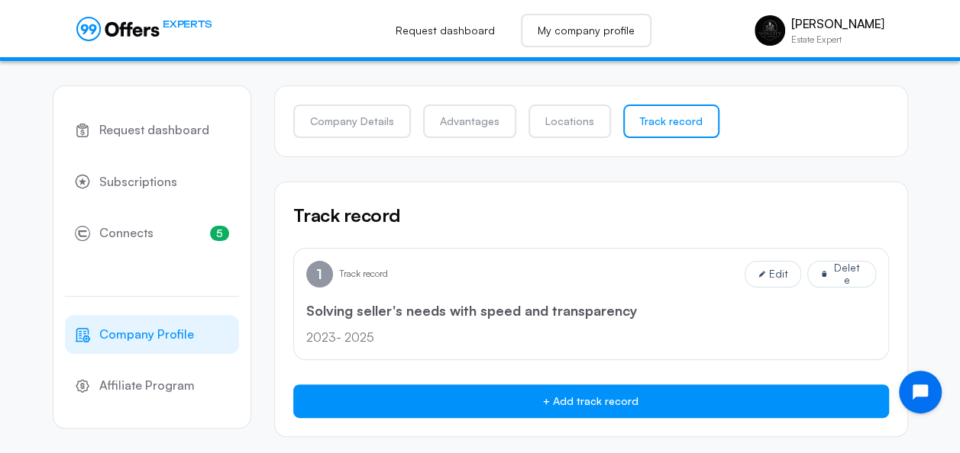
click at [576, 26] on link "My company profile" at bounding box center [586, 31] width 131 height 34
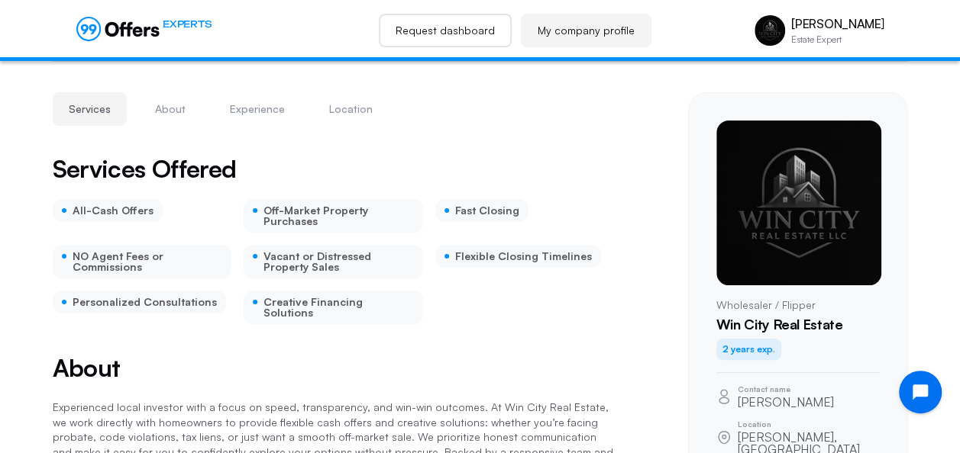
click at [475, 31] on link "Request dashboard" at bounding box center [445, 31] width 133 height 34
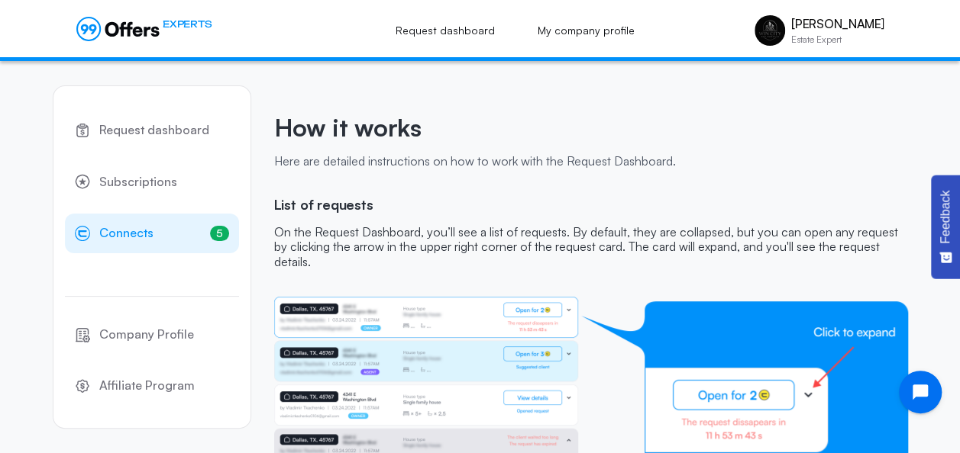
click at [132, 224] on span "Connects" at bounding box center [126, 234] width 54 height 20
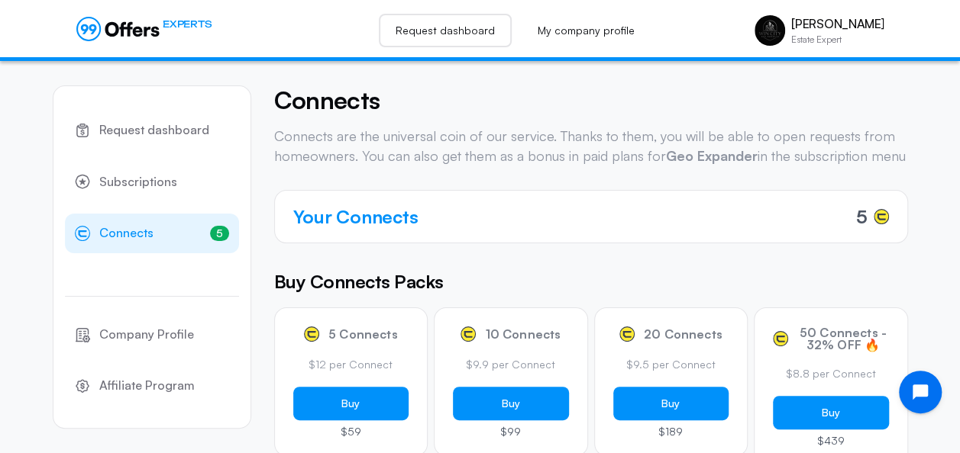
click at [478, 28] on link "Request dashboard" at bounding box center [445, 31] width 133 height 34
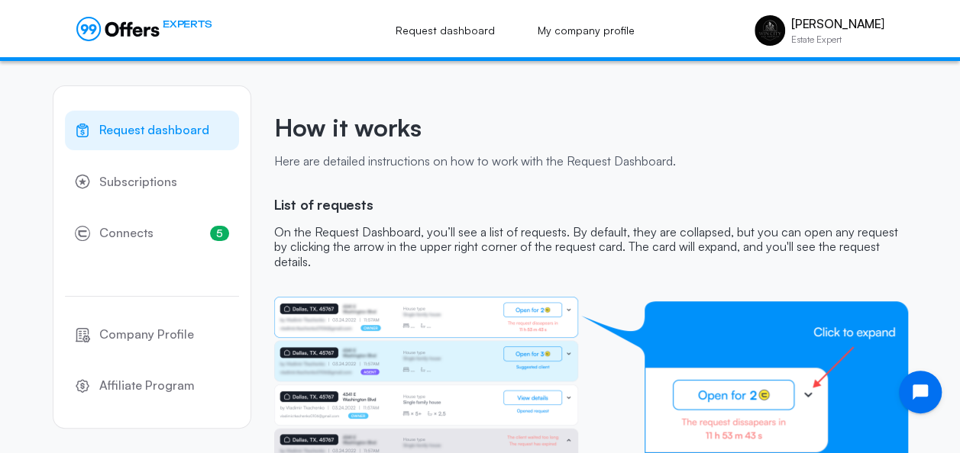
click at [193, 131] on span "Request dashboard" at bounding box center [154, 131] width 110 height 20
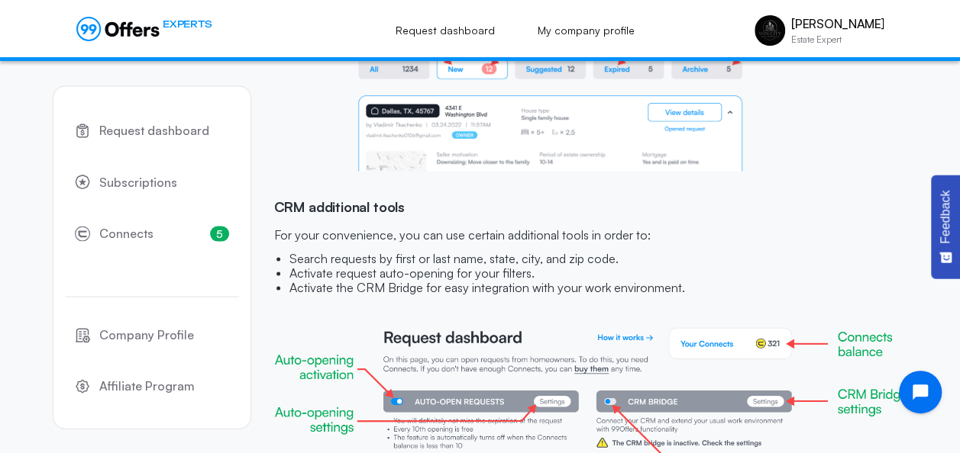
scroll to position [1592, 0]
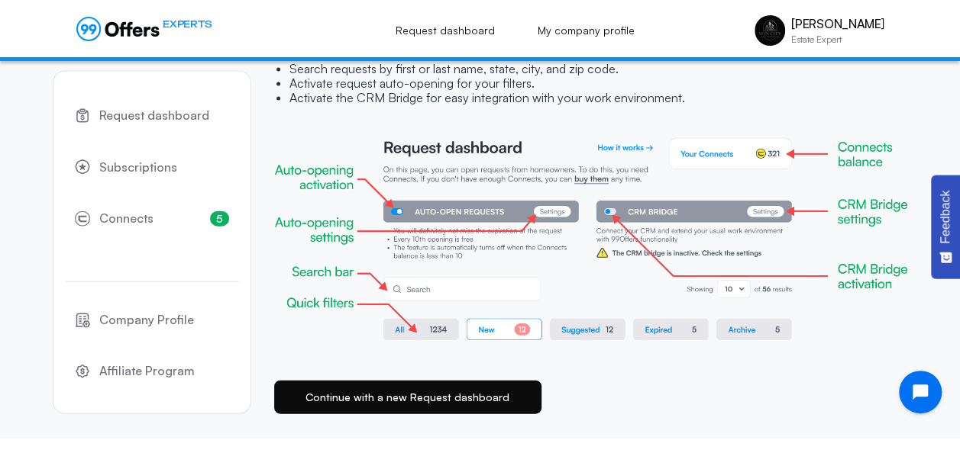
click at [467, 409] on button "Continue with a new Request dashboard" at bounding box center [407, 398] width 267 height 34
